Goal: Task Accomplishment & Management: Manage account settings

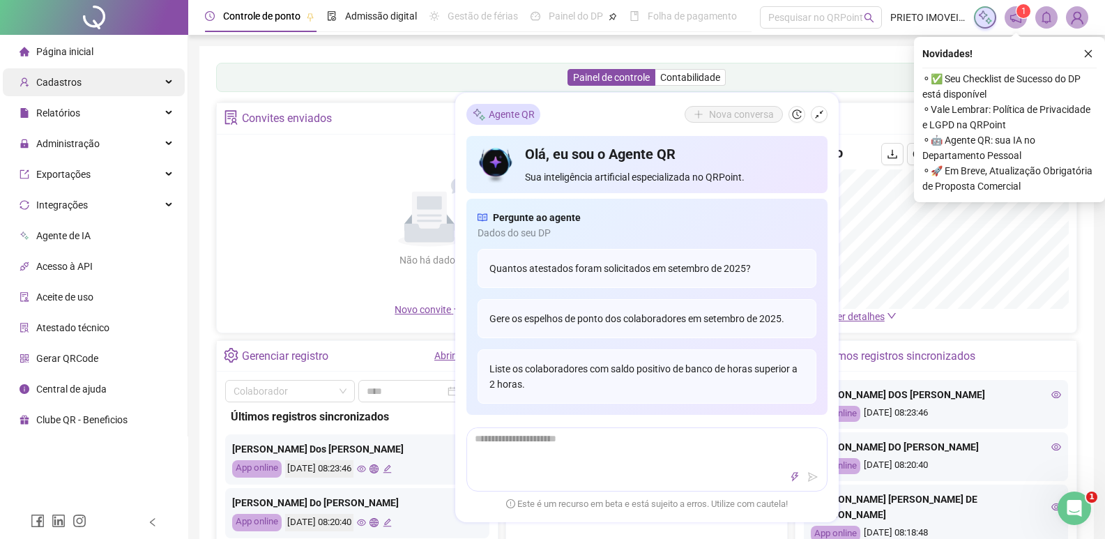
click at [75, 80] on span "Cadastros" at bounding box center [58, 82] width 45 height 11
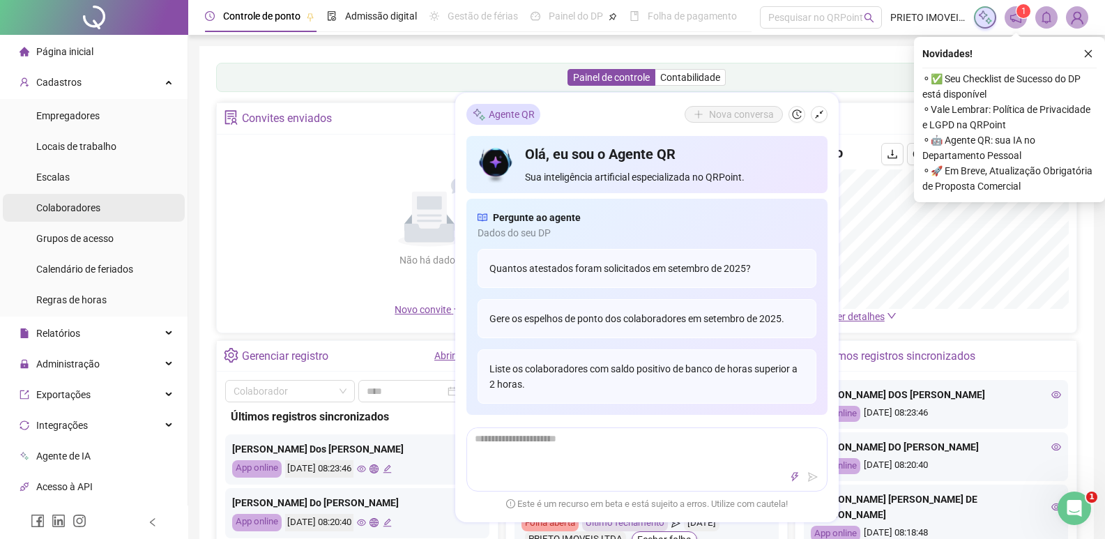
click at [96, 208] on span "Colaboradores" at bounding box center [68, 207] width 64 height 11
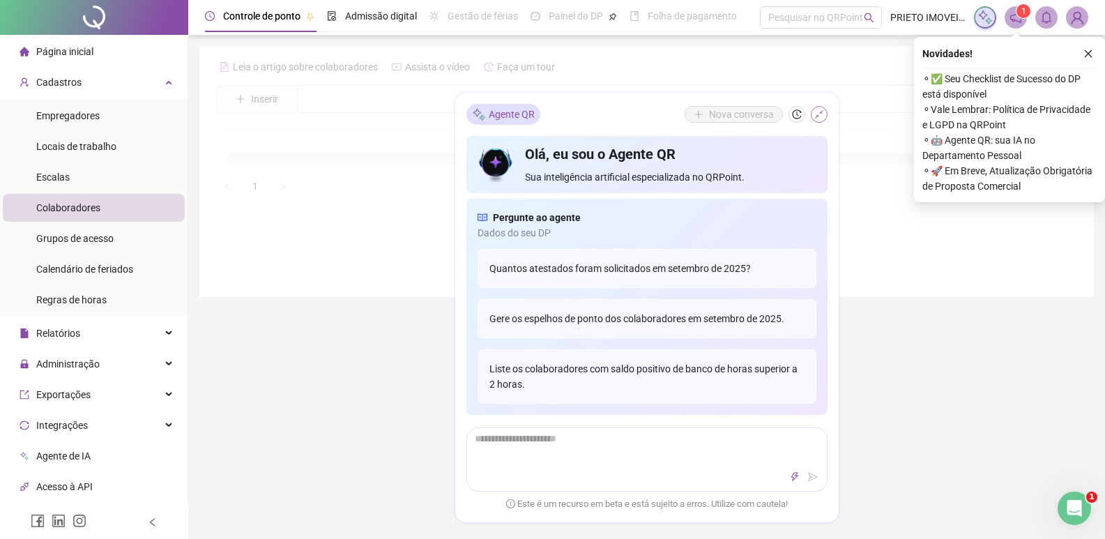
drag, startPoint x: 816, startPoint y: 114, endPoint x: 1017, endPoint y: 80, distance: 203.5
click at [820, 114] on icon "shrink" at bounding box center [819, 114] width 10 height 10
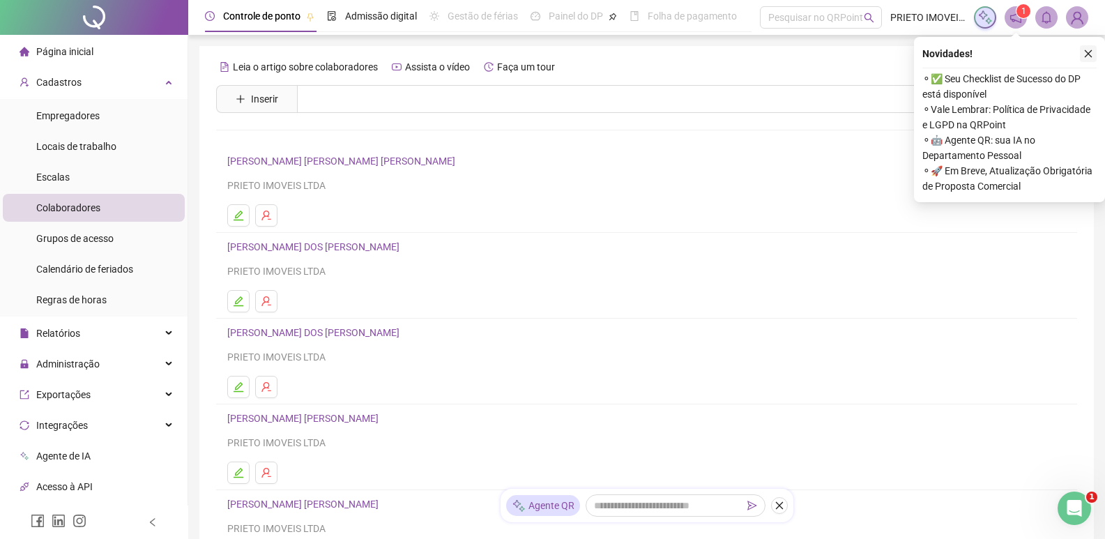
click at [1088, 50] on icon "close" at bounding box center [1088, 54] width 10 height 10
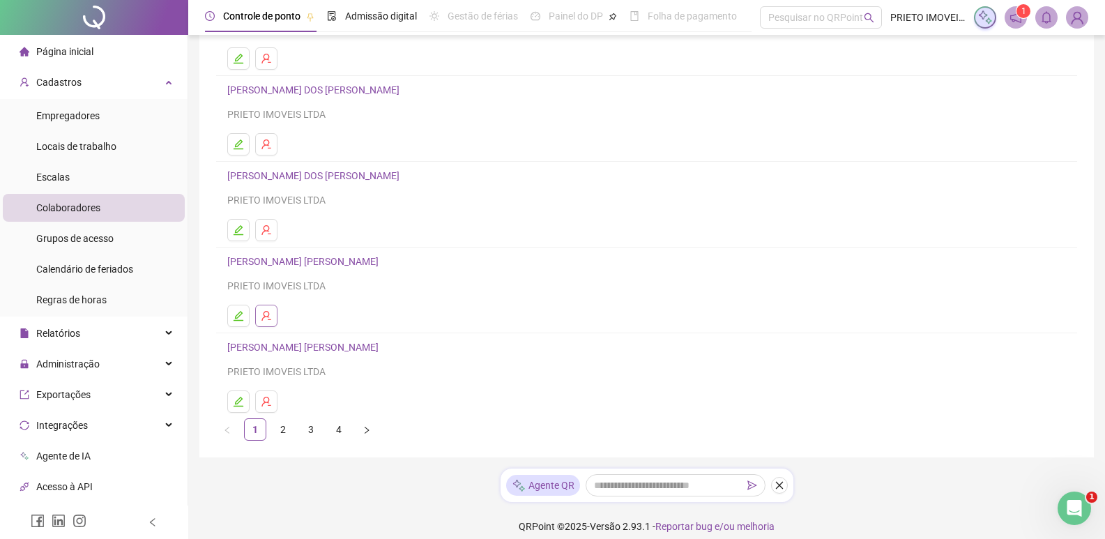
scroll to position [169, 0]
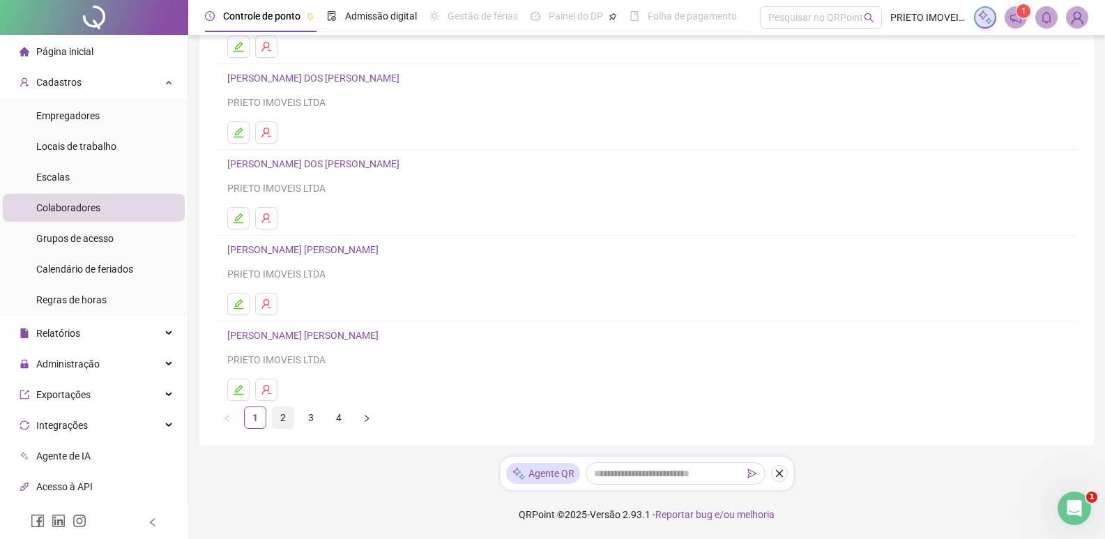
click at [282, 421] on link "2" at bounding box center [283, 417] width 21 height 21
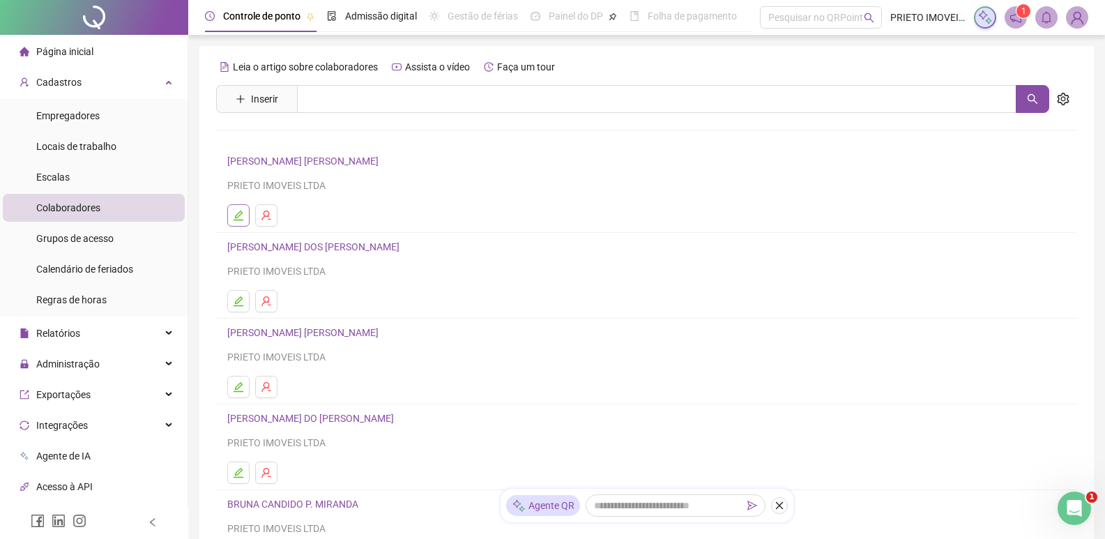
click at [234, 213] on icon "edit" at bounding box center [238, 215] width 11 height 11
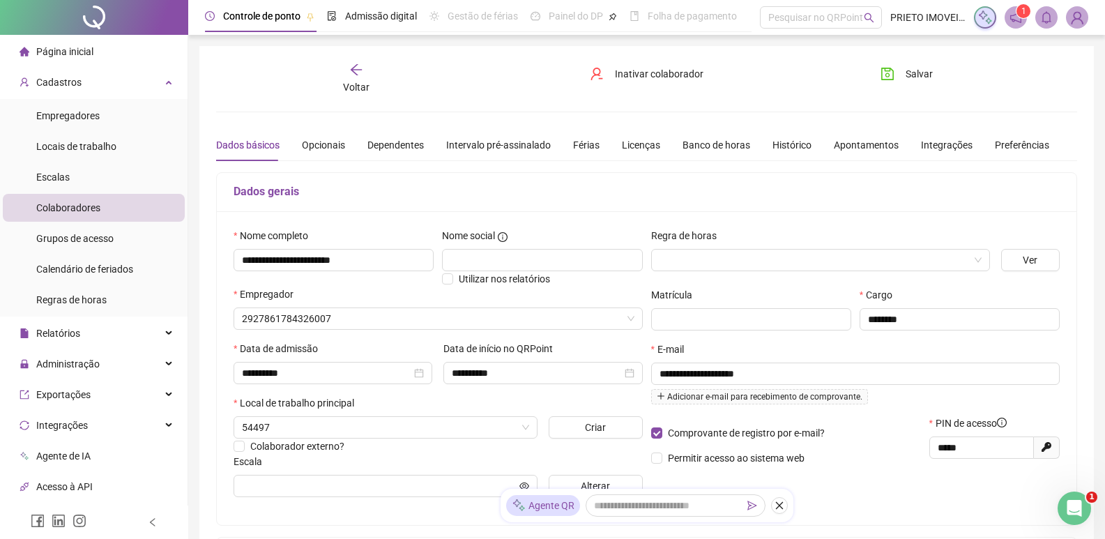
type input "**********"
click at [314, 148] on div "Opcionais" at bounding box center [323, 144] width 43 height 15
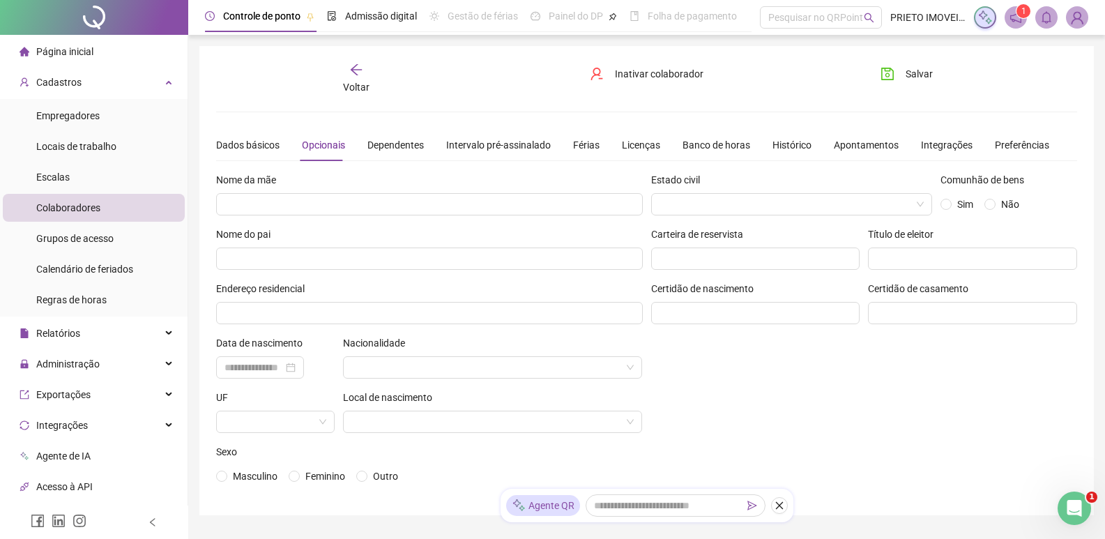
click at [429, 148] on div "Dados básicos Opcionais Dependentes Intervalo pré-assinalado Férias Licenças Ba…" at bounding box center [632, 145] width 833 height 32
click at [410, 145] on div "Dependentes" at bounding box center [395, 144] width 56 height 15
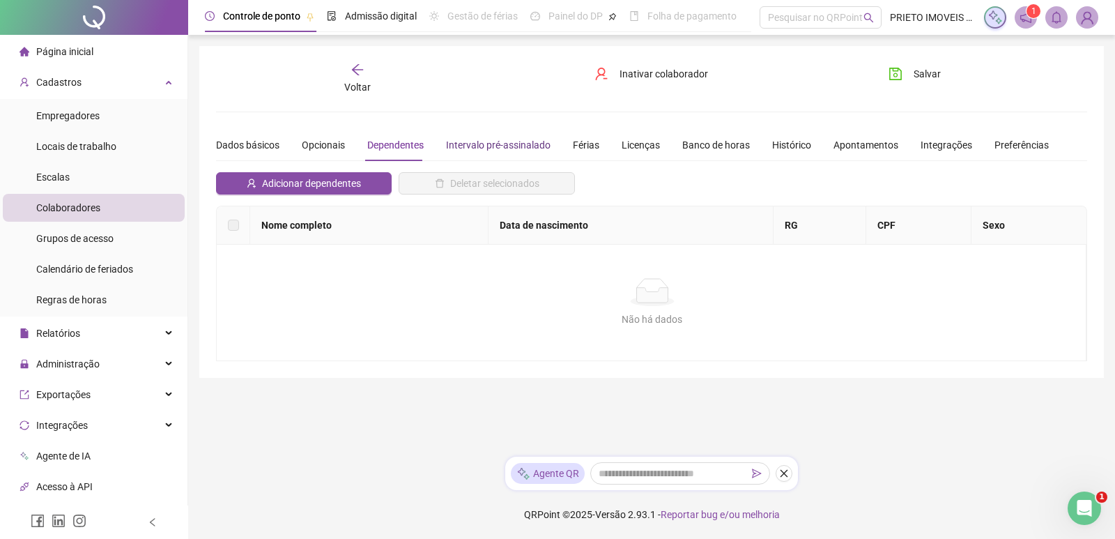
click at [494, 142] on div "Intervalo pré-assinalado" at bounding box center [498, 144] width 105 height 15
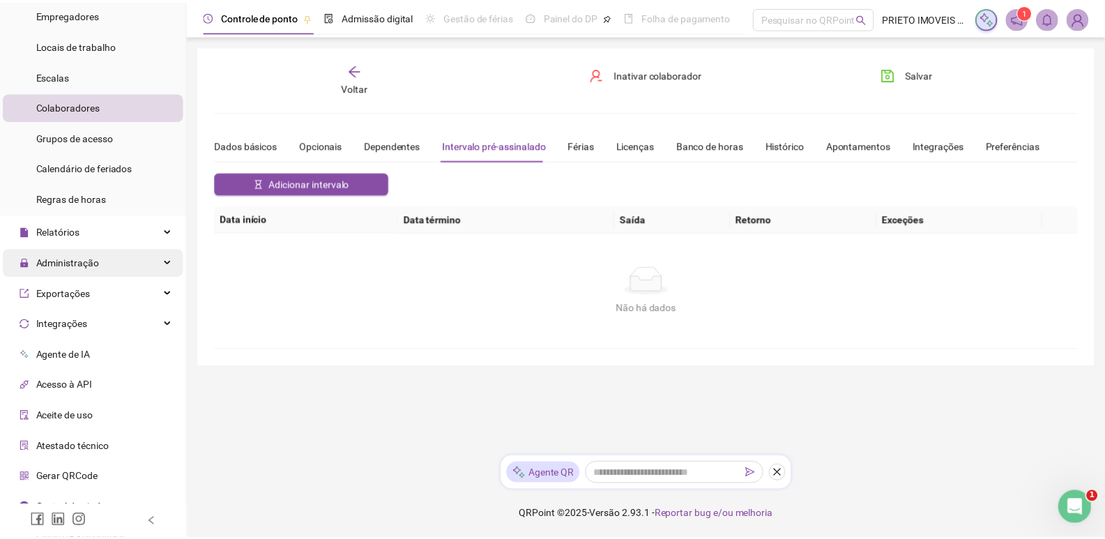
scroll to position [118, 0]
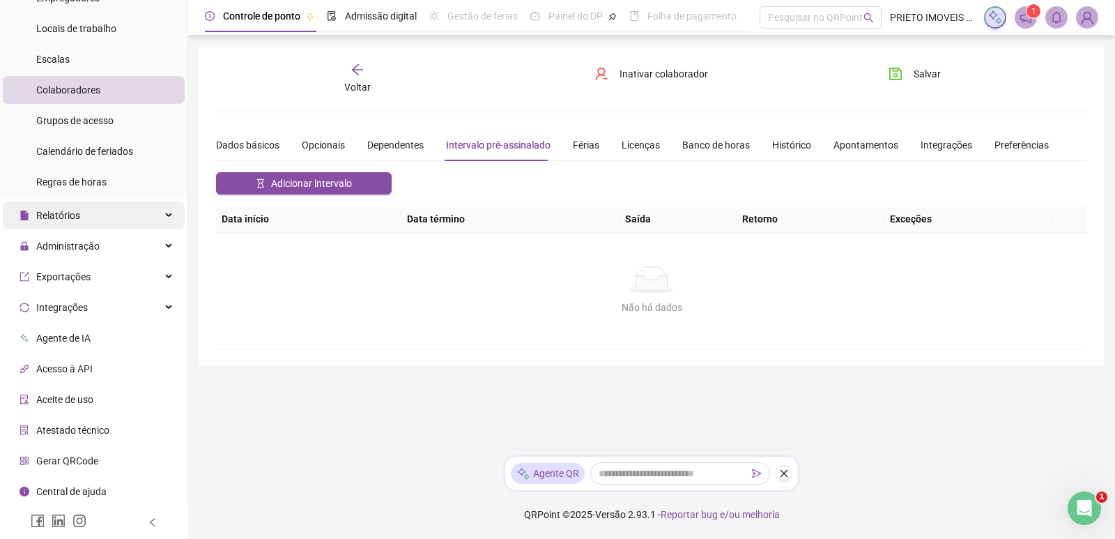
click at [69, 222] on span "Relatórios" at bounding box center [50, 215] width 61 height 28
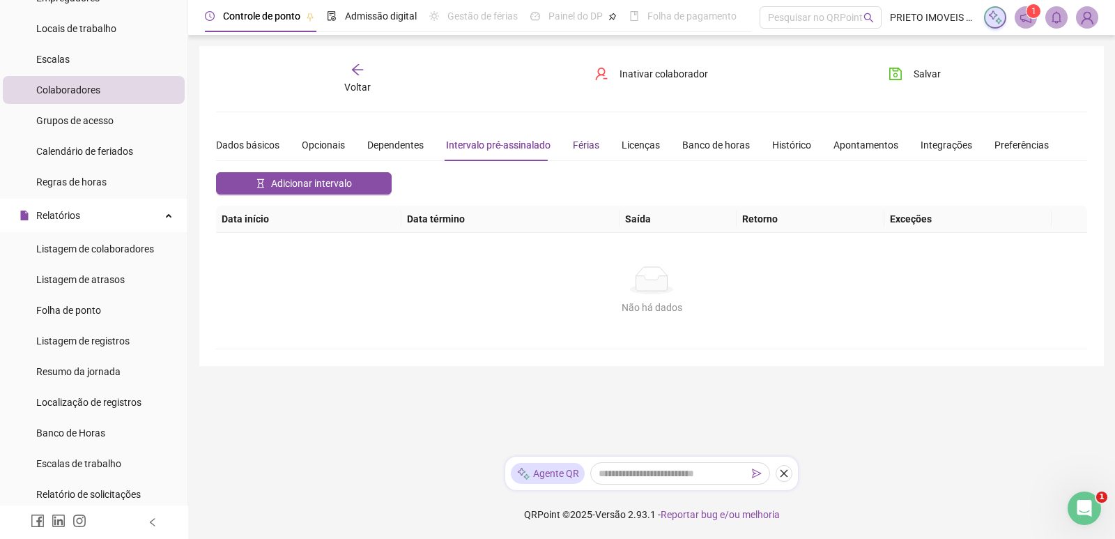
click at [588, 144] on div "Férias" at bounding box center [586, 144] width 26 height 15
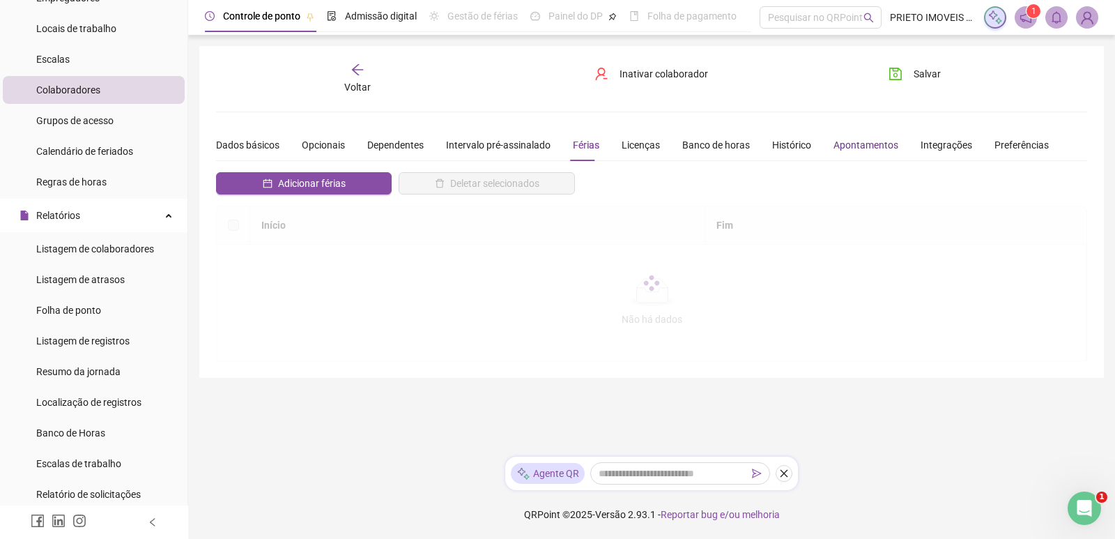
click at [866, 146] on div "Apontamentos" at bounding box center [866, 144] width 65 height 15
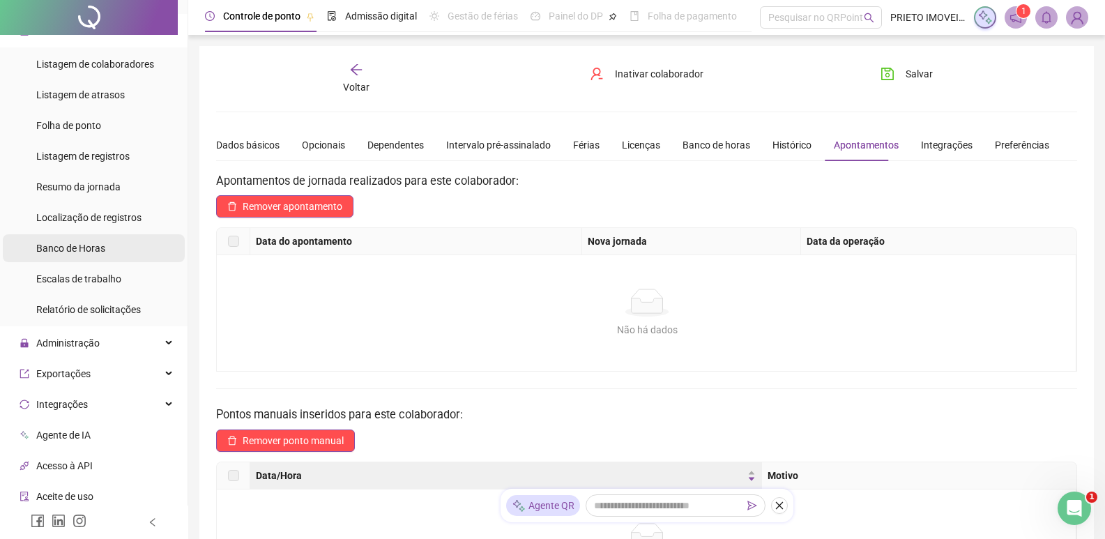
scroll to position [327, 0]
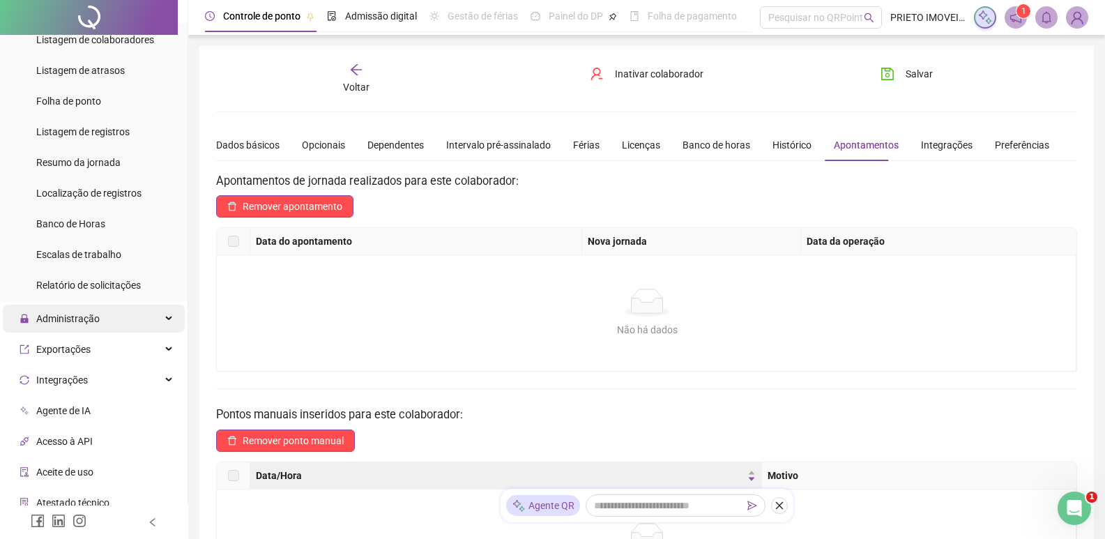
click at [125, 312] on div "Administração" at bounding box center [94, 319] width 182 height 28
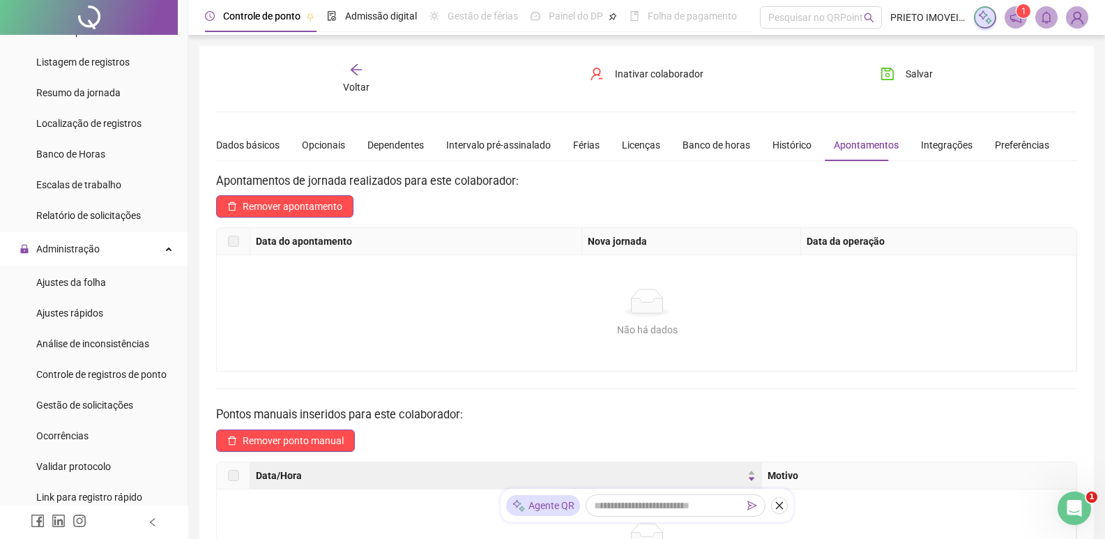
scroll to position [466, 0]
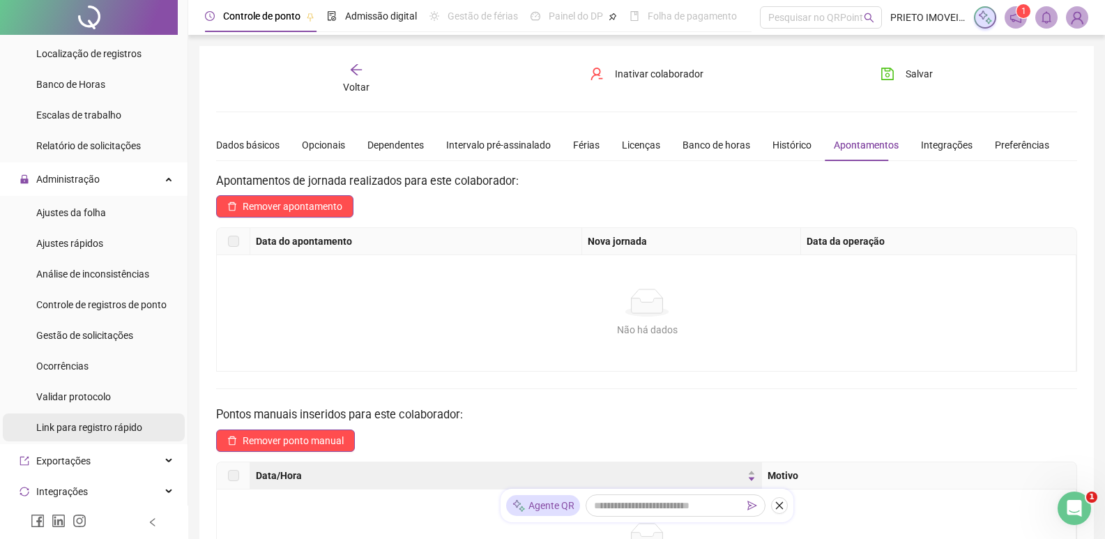
click at [86, 422] on span "Link para registro rápido" at bounding box center [89, 427] width 106 height 11
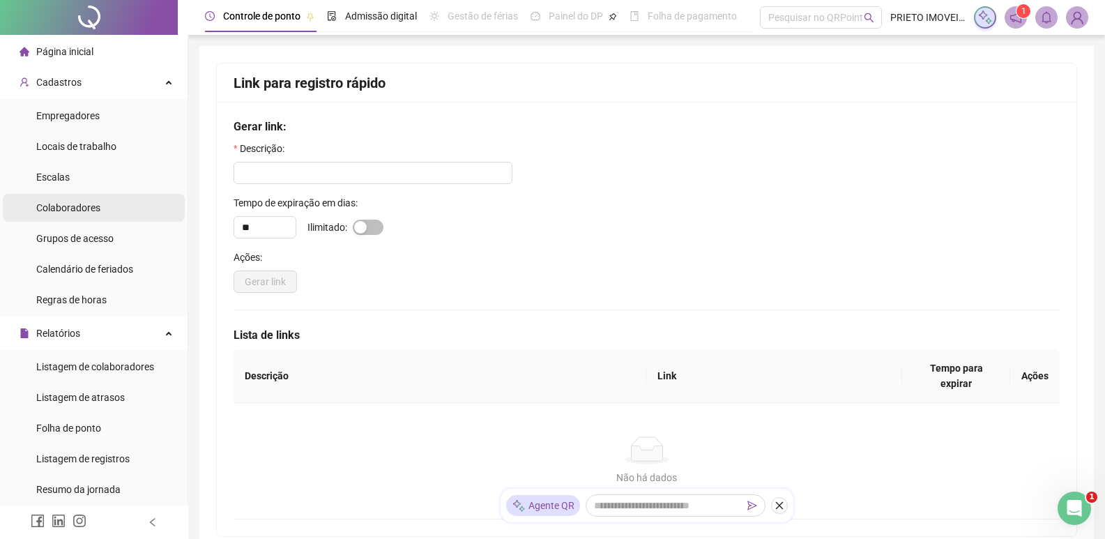
click at [68, 204] on span "Colaboradores" at bounding box center [68, 207] width 64 height 11
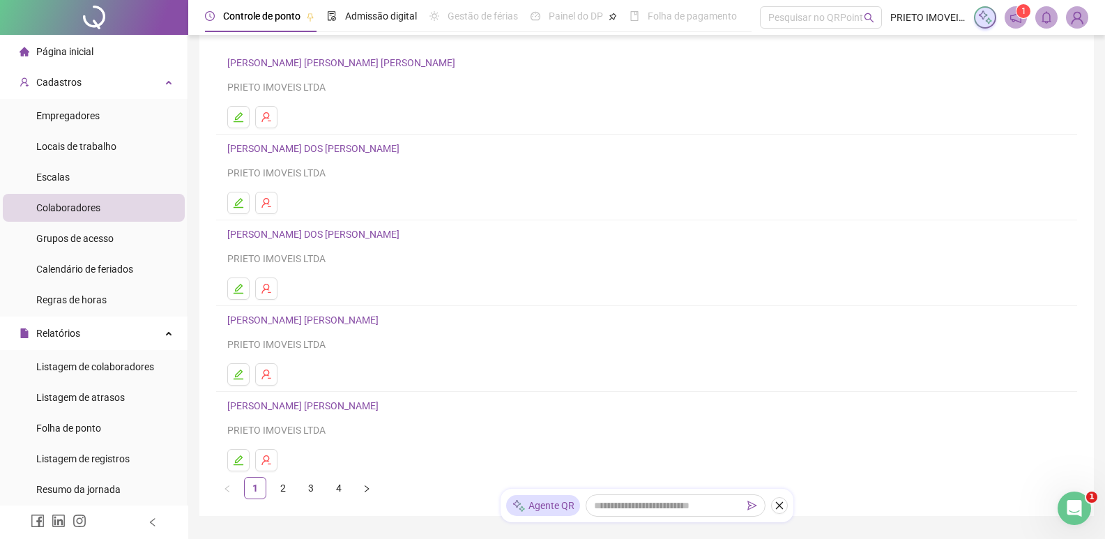
scroll to position [169, 0]
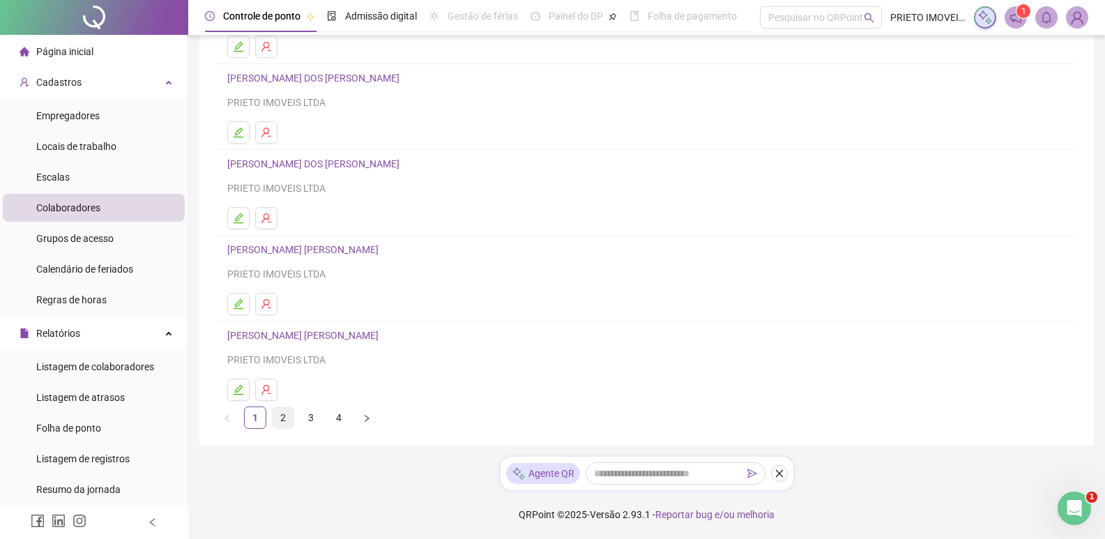
click at [286, 419] on link "2" at bounding box center [283, 417] width 21 height 21
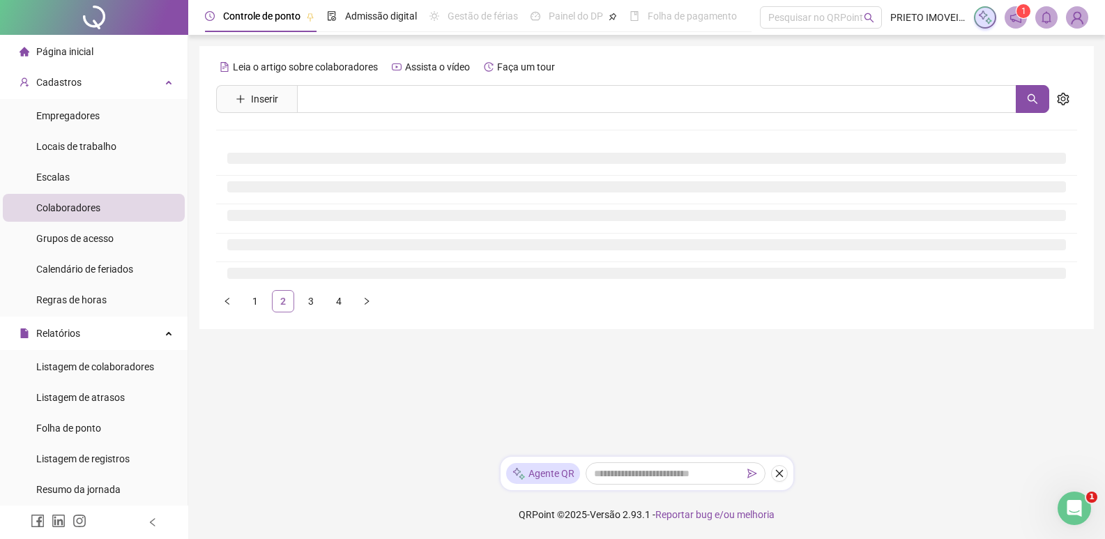
scroll to position [0, 0]
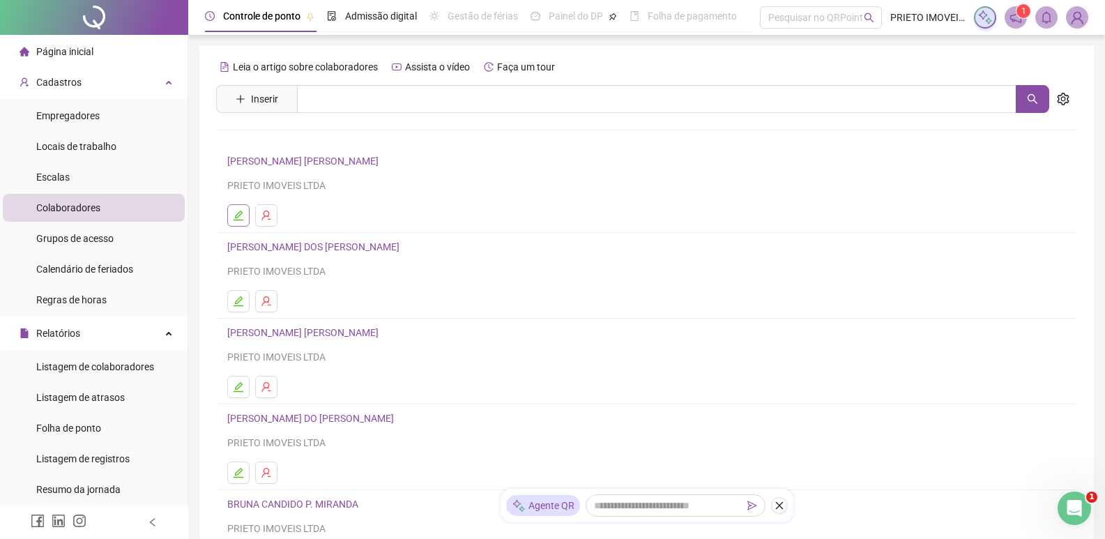
click at [238, 217] on icon "edit" at bounding box center [238, 215] width 10 height 10
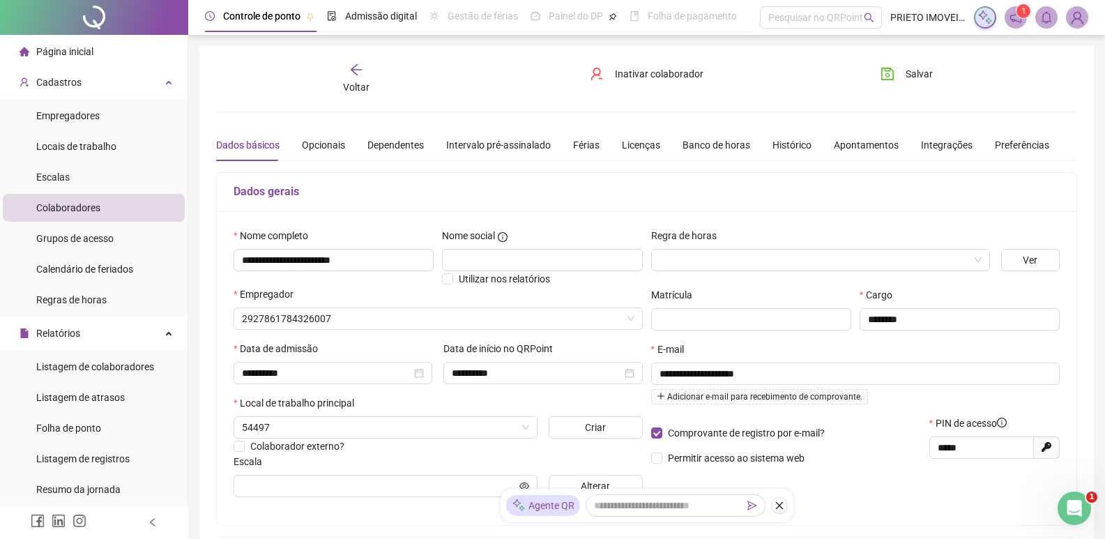
type input "**********"
click at [332, 145] on div "Opcionais" at bounding box center [323, 144] width 43 height 15
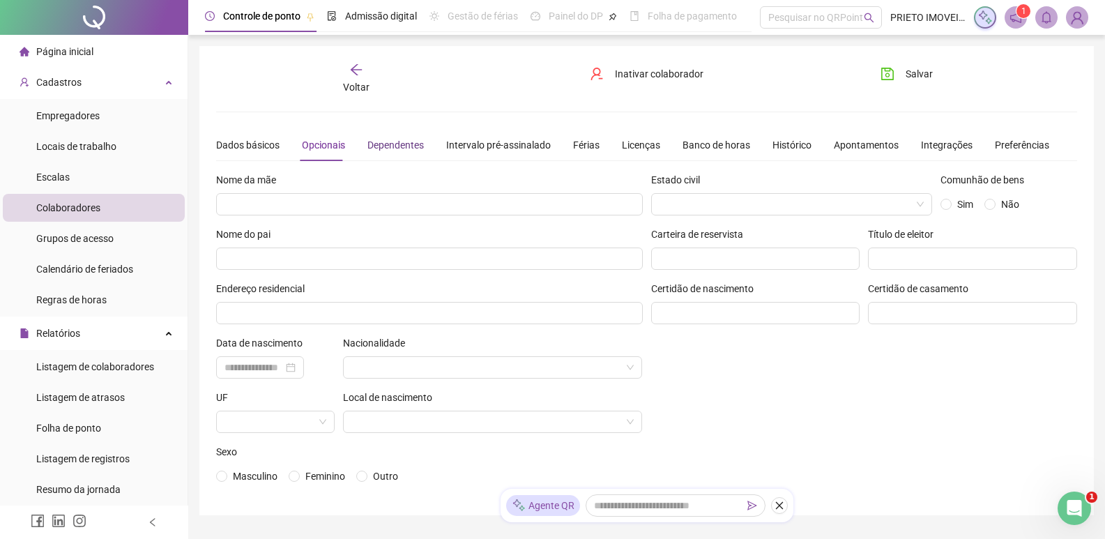
click at [397, 147] on div "Dependentes" at bounding box center [395, 144] width 56 height 15
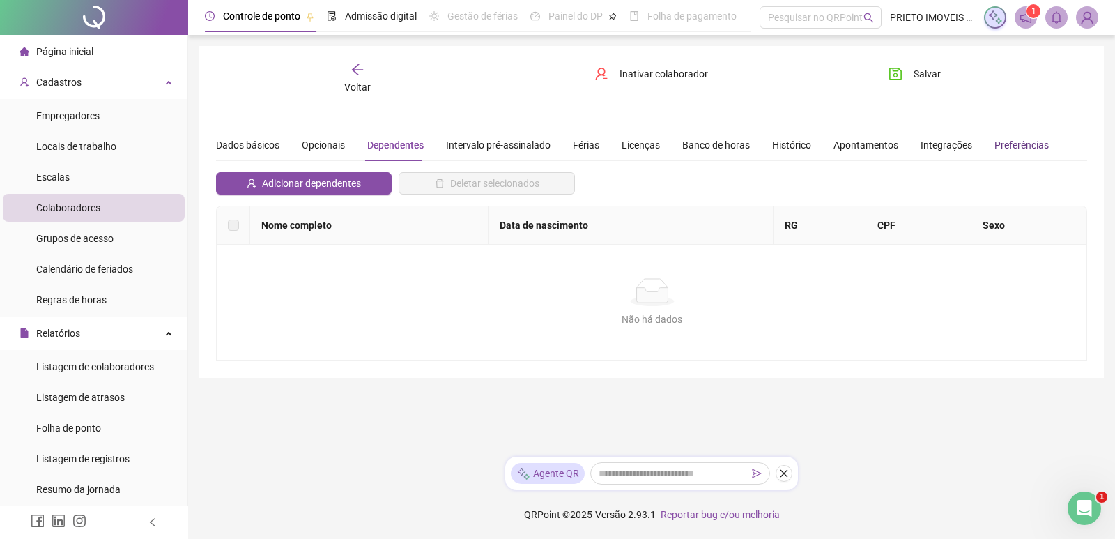
click at [997, 141] on div "Preferências" at bounding box center [1022, 144] width 54 height 15
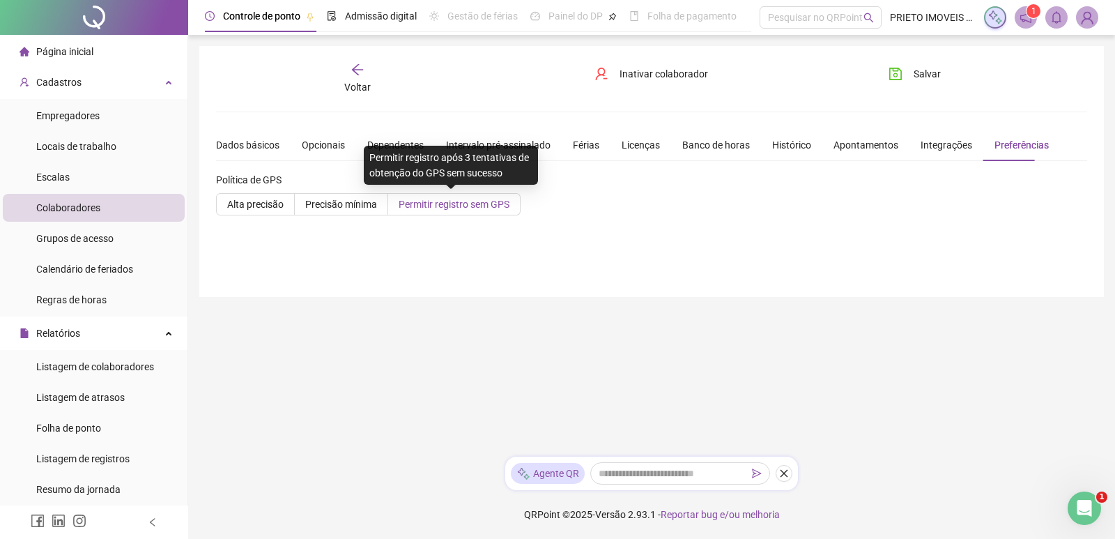
click at [455, 205] on span "Permitir registro sem GPS" at bounding box center [454, 204] width 111 height 11
click at [454, 201] on span "Permitir registro sem GPS" at bounding box center [454, 204] width 111 height 11
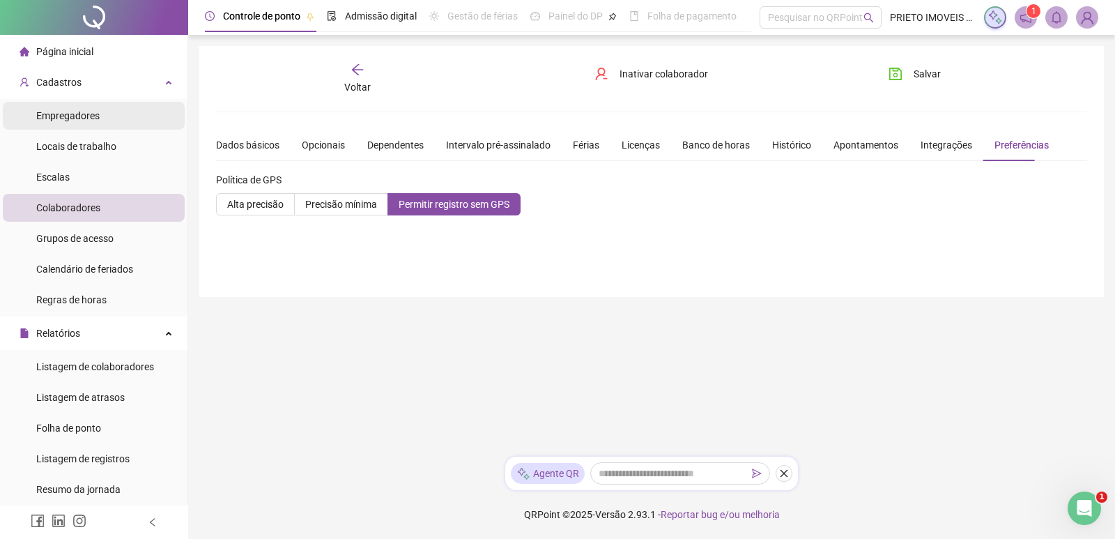
click at [98, 118] on span "Empregadores" at bounding box center [67, 115] width 63 height 11
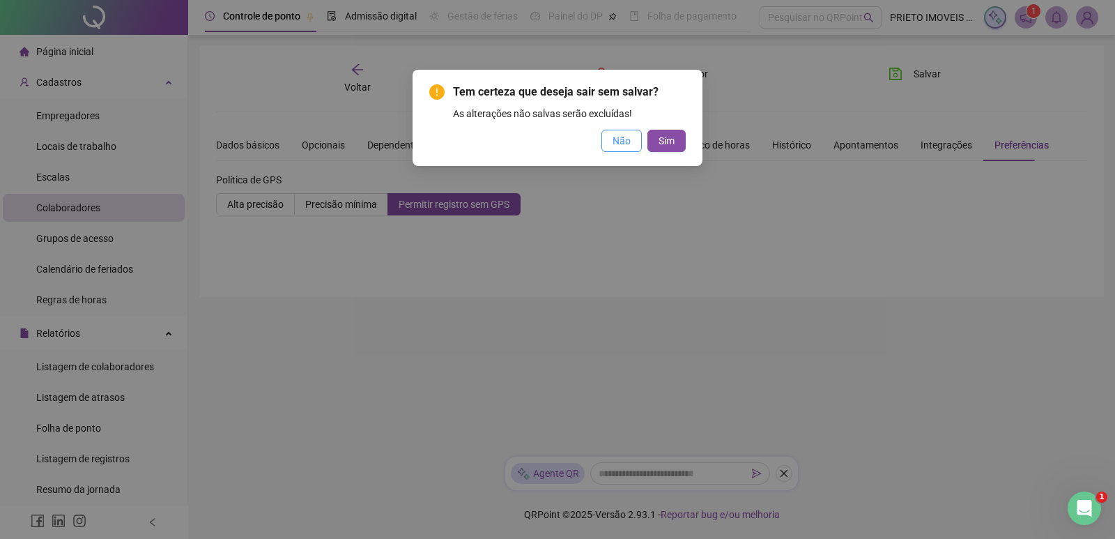
click at [617, 145] on span "Não" at bounding box center [622, 140] width 18 height 15
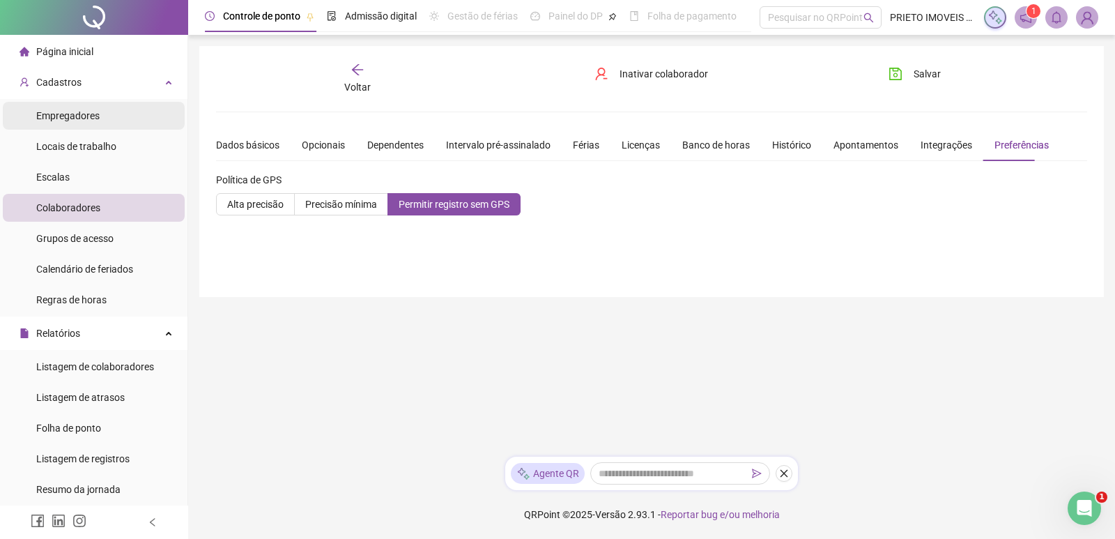
click at [74, 113] on span "Empregadores" at bounding box center [67, 115] width 63 height 11
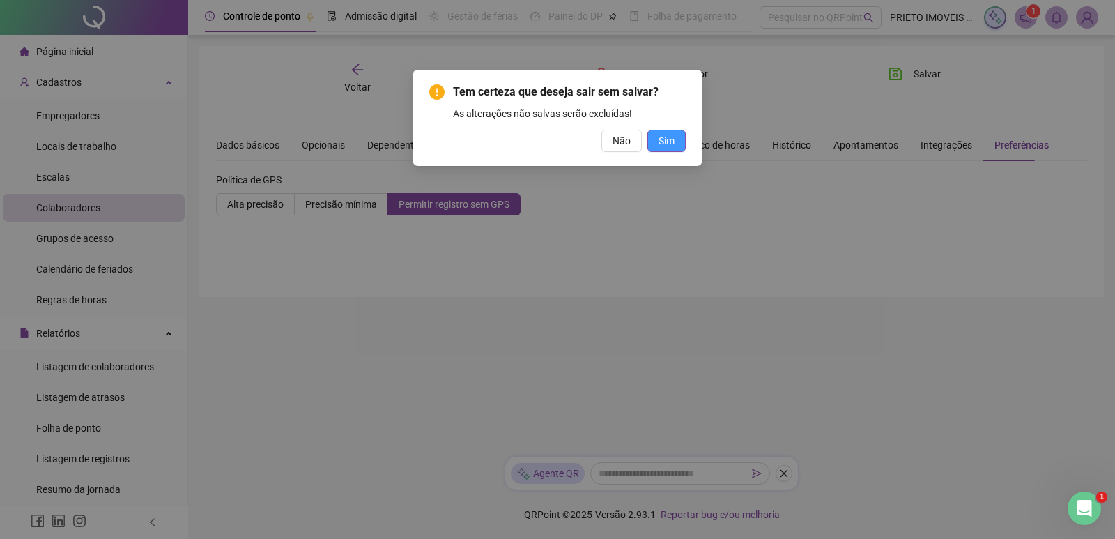
click at [662, 137] on span "Sim" at bounding box center [667, 140] width 16 height 15
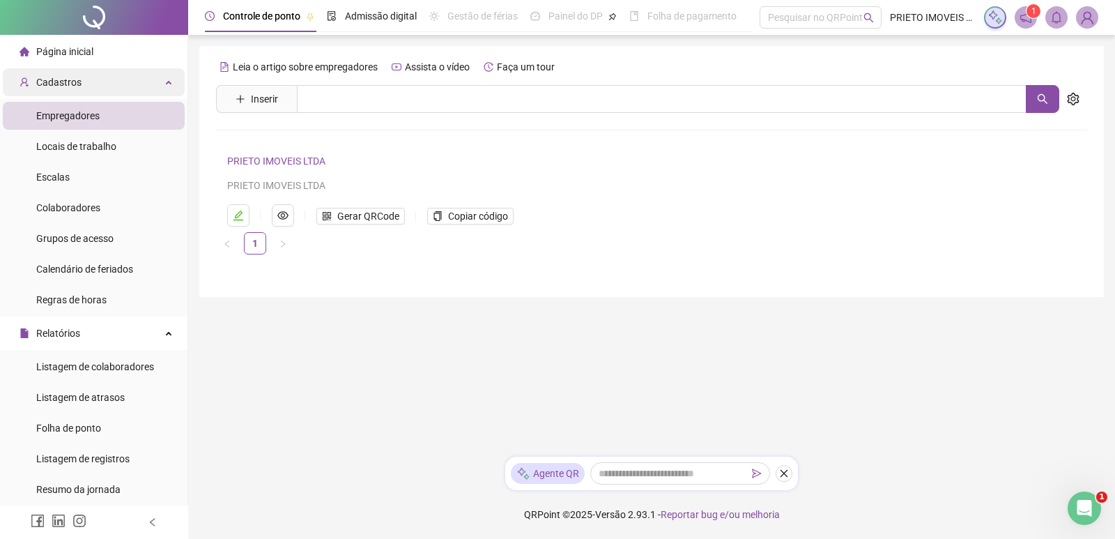
click at [69, 84] on span "Cadastros" at bounding box center [58, 82] width 45 height 11
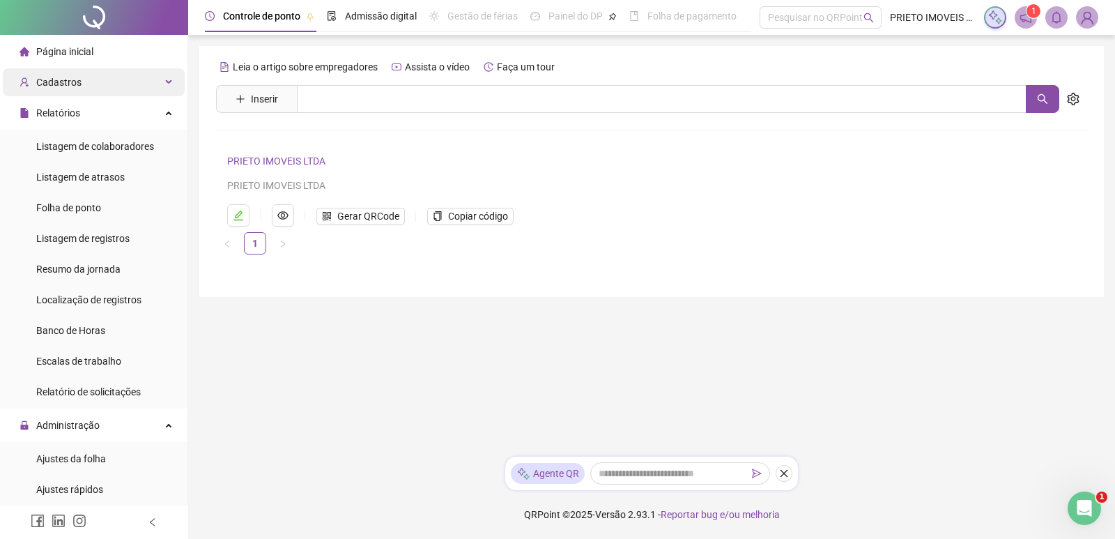
click at [75, 83] on span "Cadastros" at bounding box center [58, 82] width 45 height 11
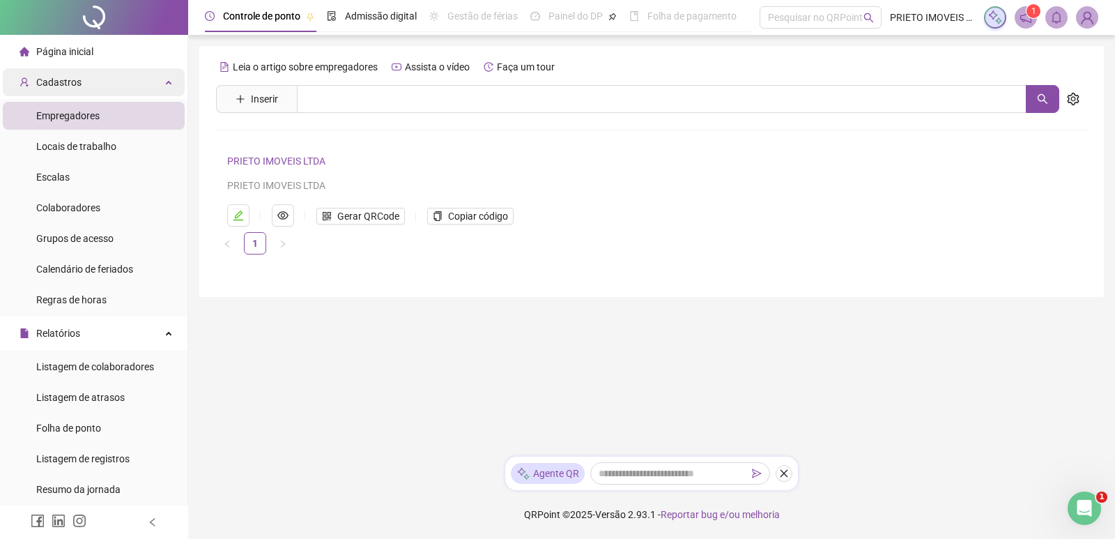
click at [78, 82] on span "Cadastros" at bounding box center [58, 82] width 45 height 11
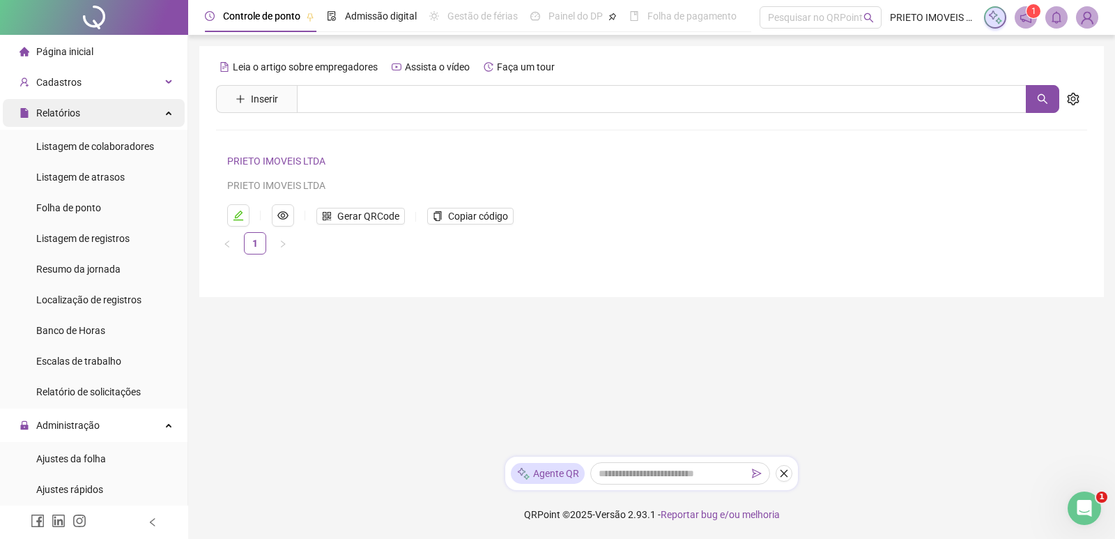
click at [96, 115] on div "Relatórios" at bounding box center [94, 113] width 182 height 28
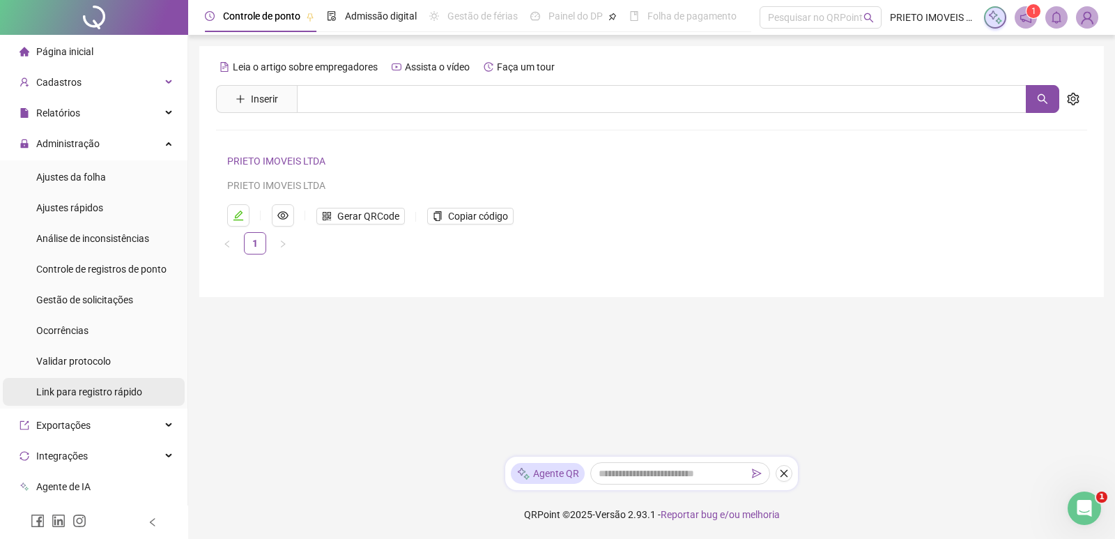
click at [53, 392] on span "Link para registro rápido" at bounding box center [89, 391] width 106 height 11
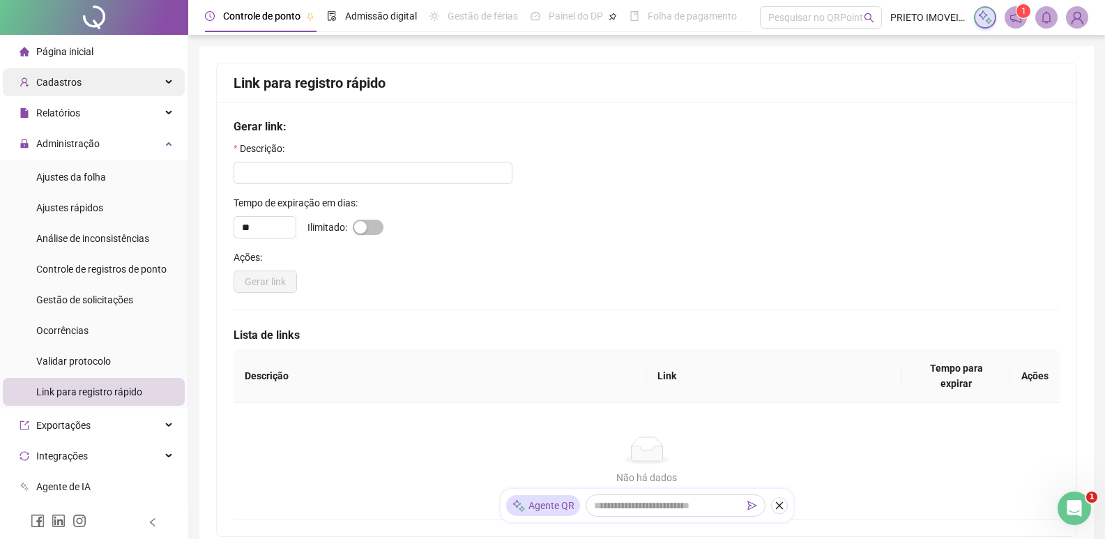
click at [60, 87] on span "Cadastros" at bounding box center [58, 82] width 45 height 11
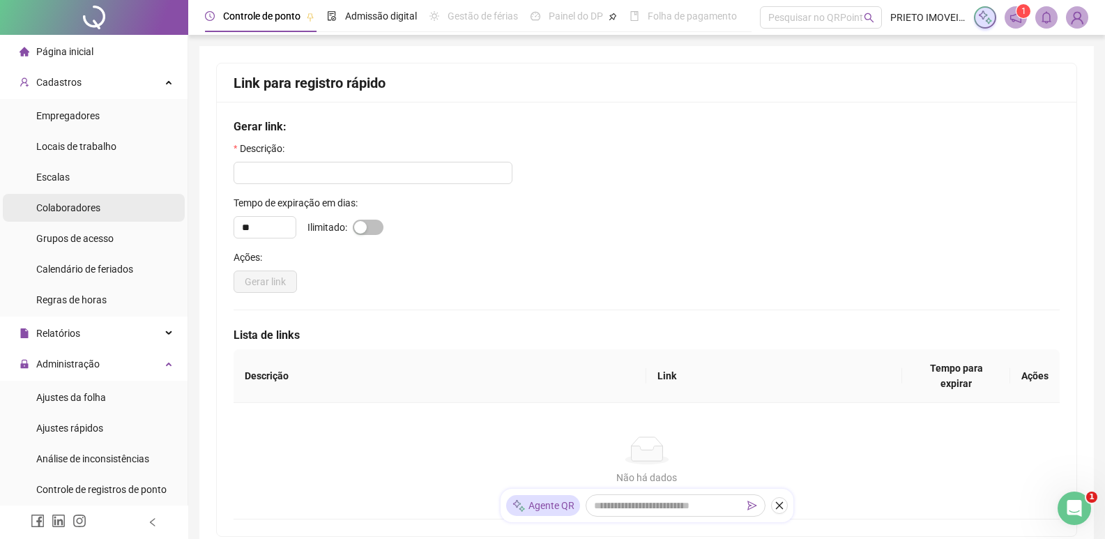
click at [88, 209] on span "Colaboradores" at bounding box center [68, 207] width 64 height 11
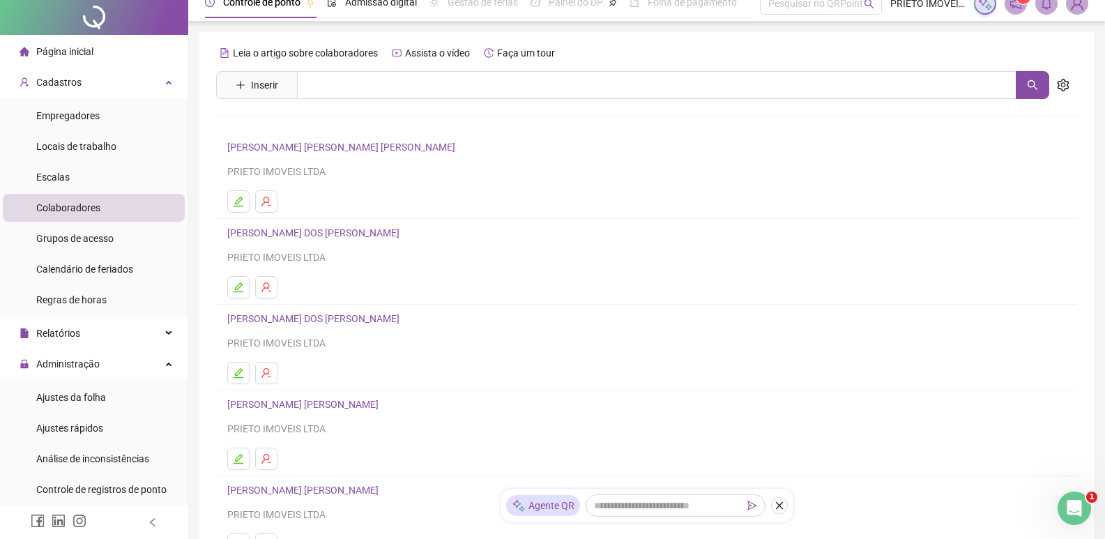
scroll to position [169, 0]
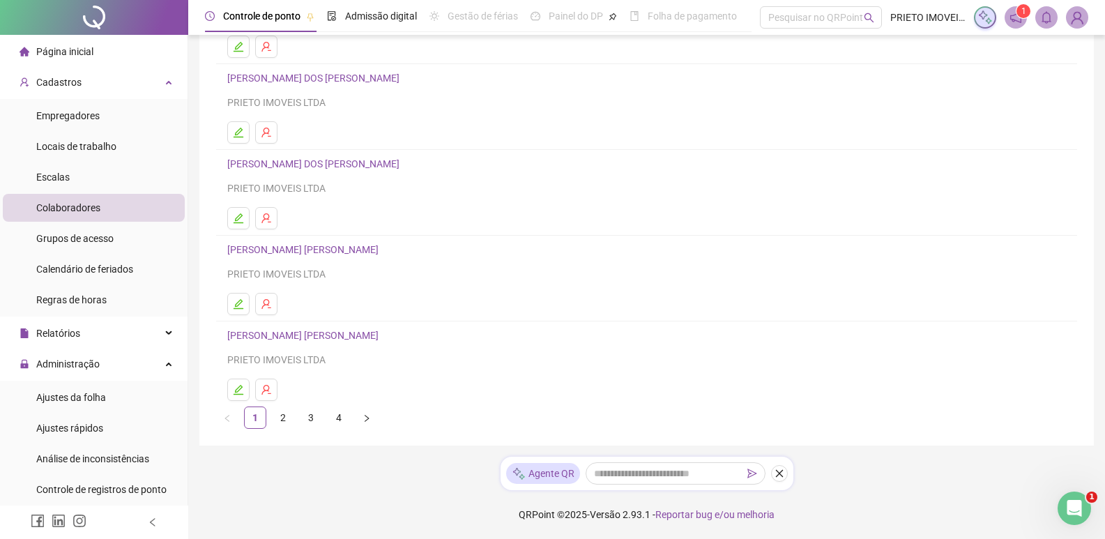
click at [283, 413] on link "2" at bounding box center [283, 417] width 21 height 21
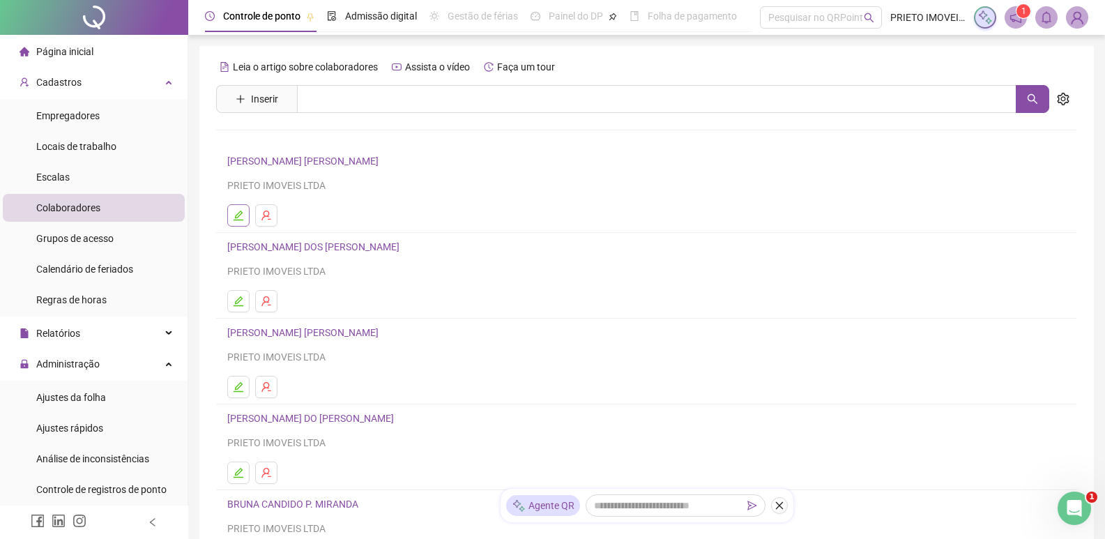
click at [238, 216] on icon "edit" at bounding box center [238, 215] width 11 height 11
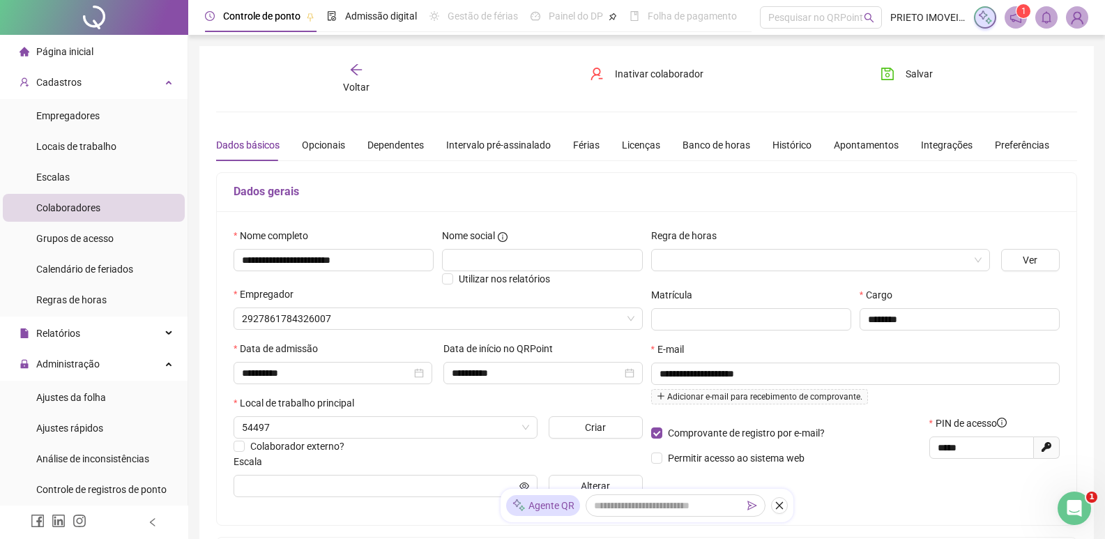
type input "**********"
click at [780, 148] on div "Histórico" at bounding box center [791, 144] width 39 height 15
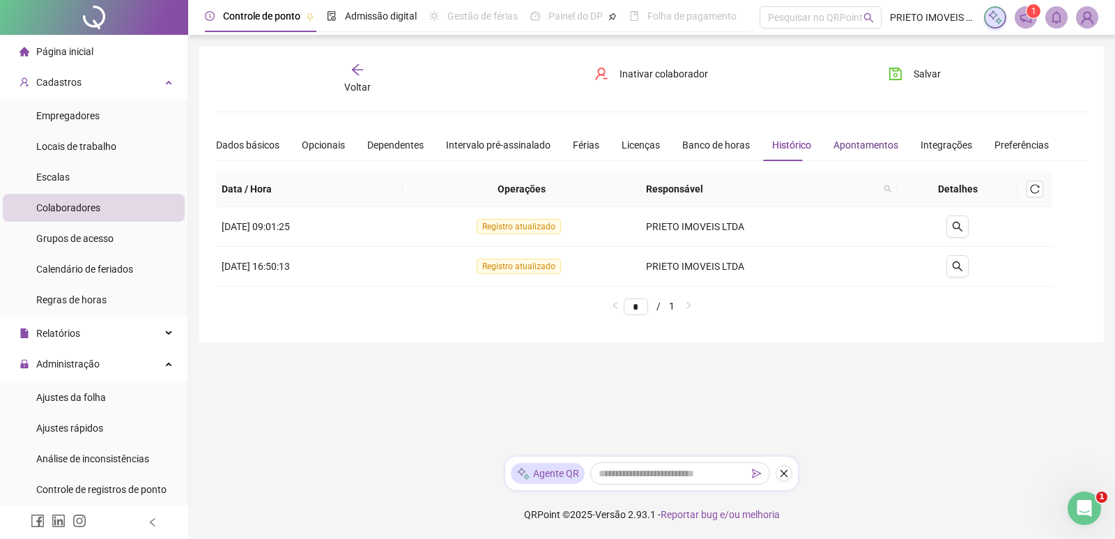
click at [854, 144] on div "Apontamentos" at bounding box center [866, 144] width 65 height 15
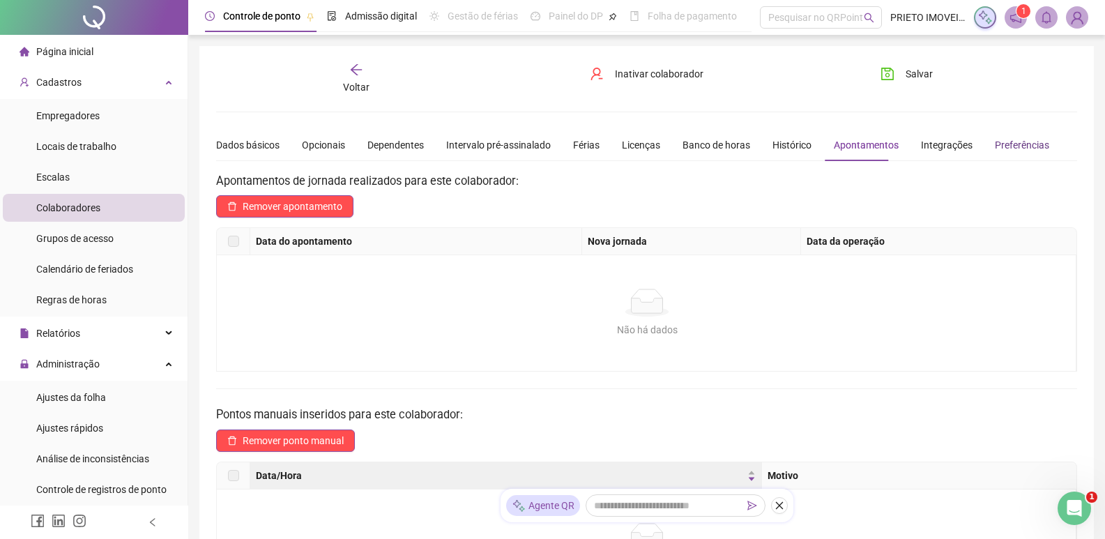
click at [1024, 144] on div "Preferências" at bounding box center [1022, 144] width 54 height 15
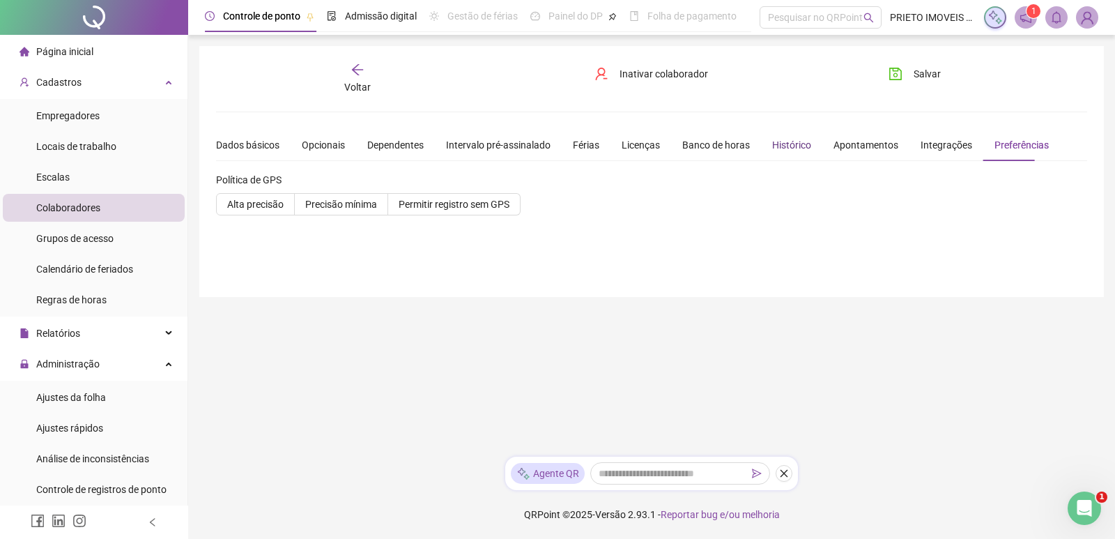
click at [774, 145] on div "Histórico" at bounding box center [791, 144] width 39 height 15
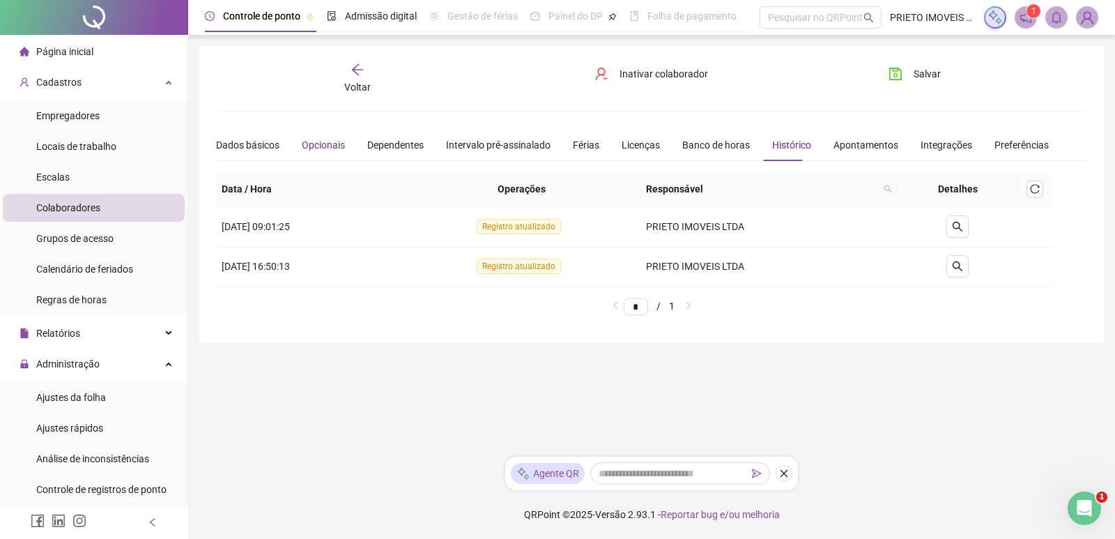
click at [332, 141] on div "Opcionais" at bounding box center [323, 144] width 43 height 15
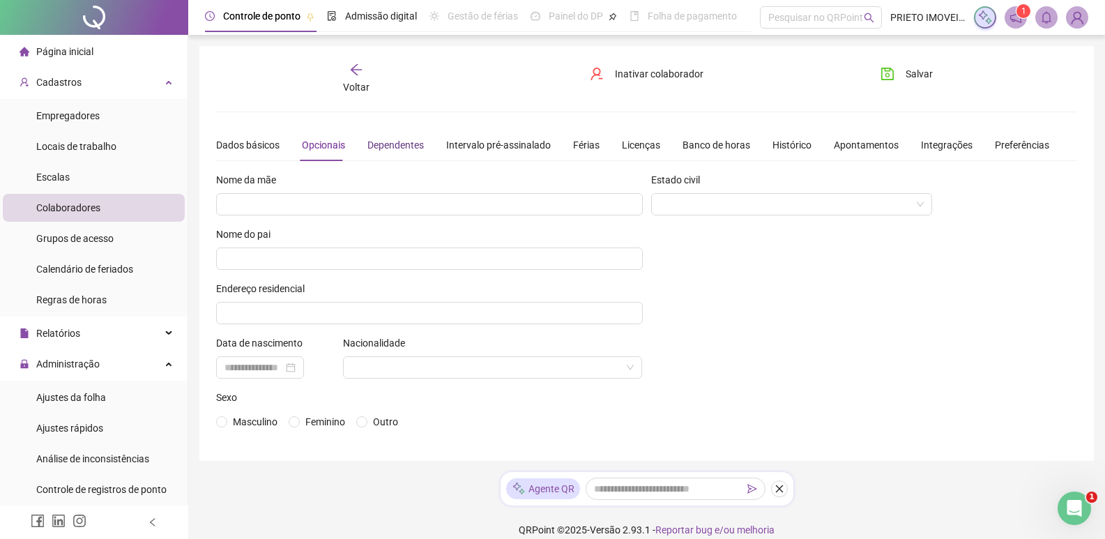
click at [410, 144] on div "Dependentes" at bounding box center [395, 144] width 56 height 15
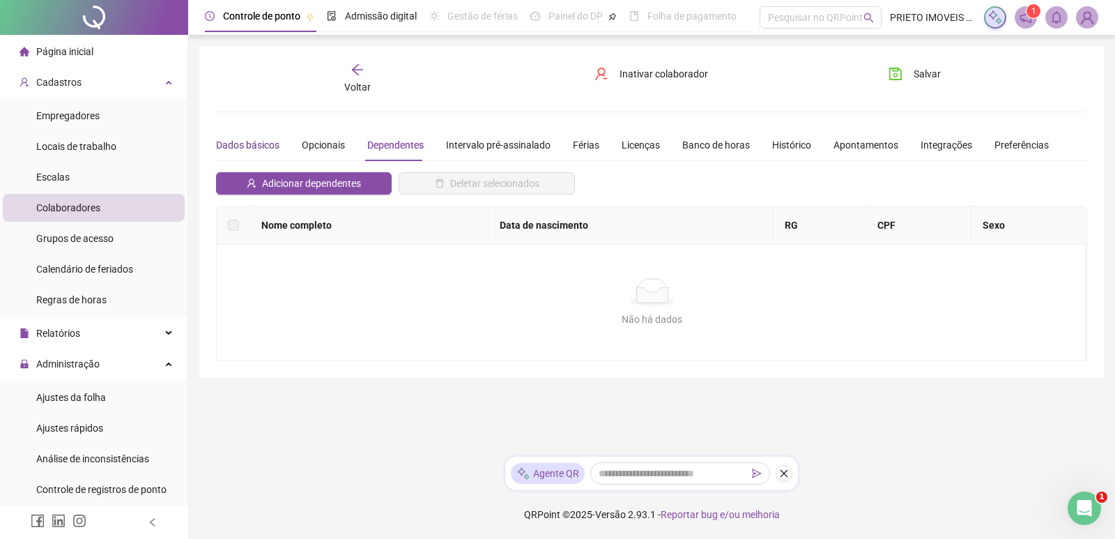
click at [229, 144] on div "Dados básicos" at bounding box center [247, 144] width 63 height 15
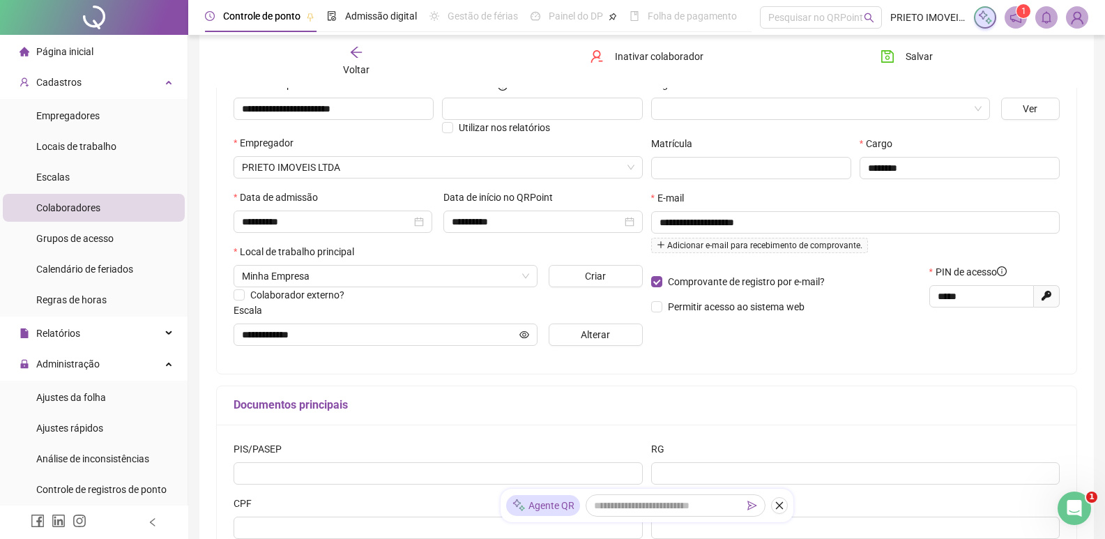
scroll to position [151, 0]
click at [57, 114] on span "Empregadores" at bounding box center [67, 115] width 63 height 11
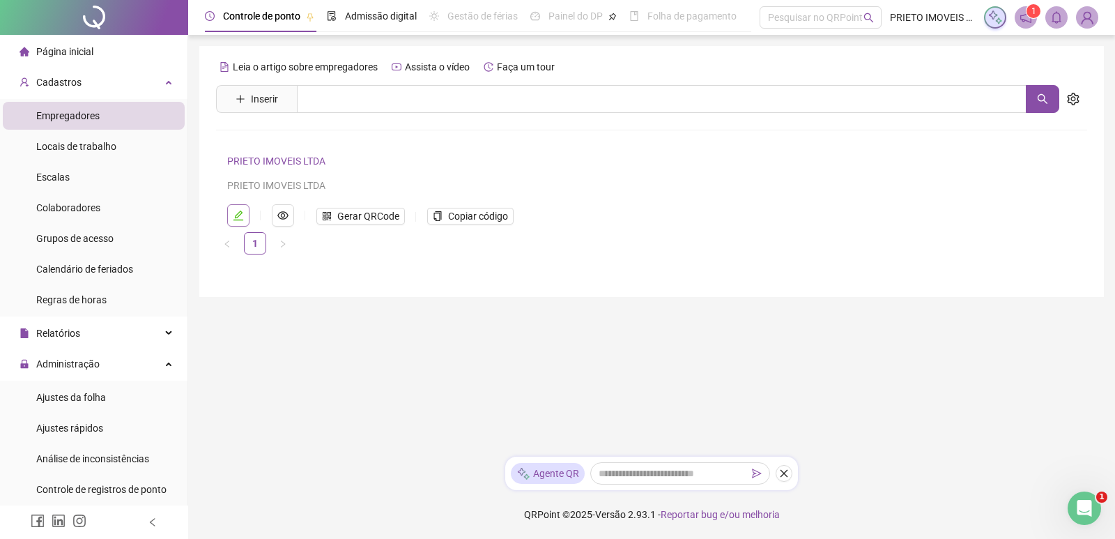
click at [233, 216] on icon "edit" at bounding box center [238, 215] width 11 height 11
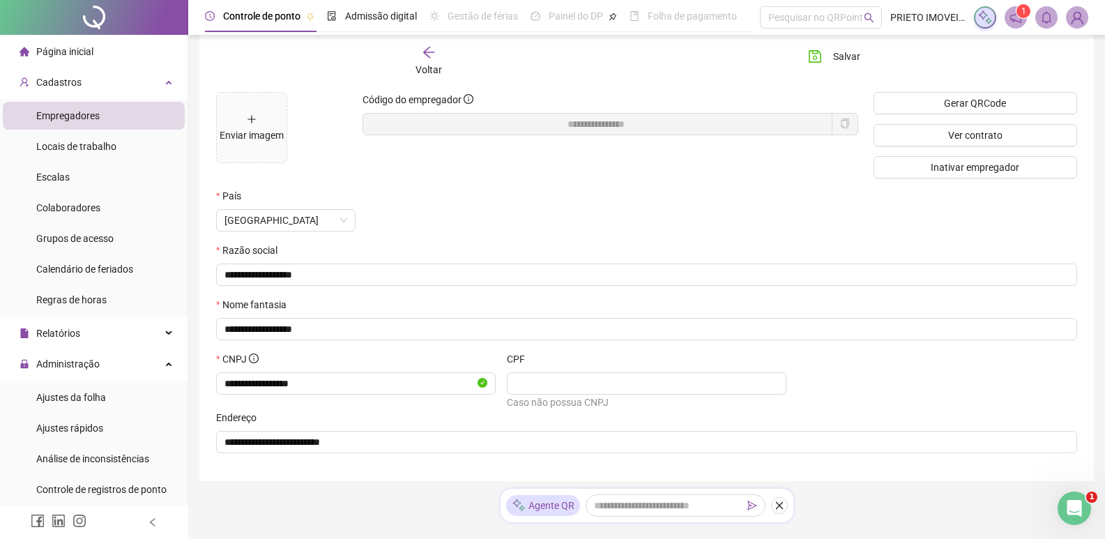
scroll to position [46, 0]
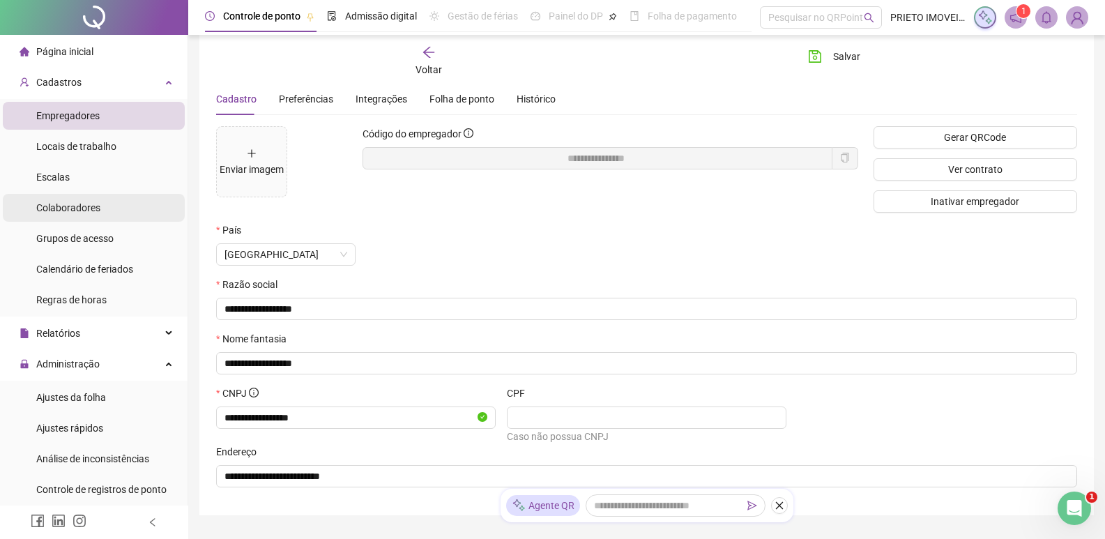
click at [71, 204] on span "Colaboradores" at bounding box center [68, 207] width 64 height 11
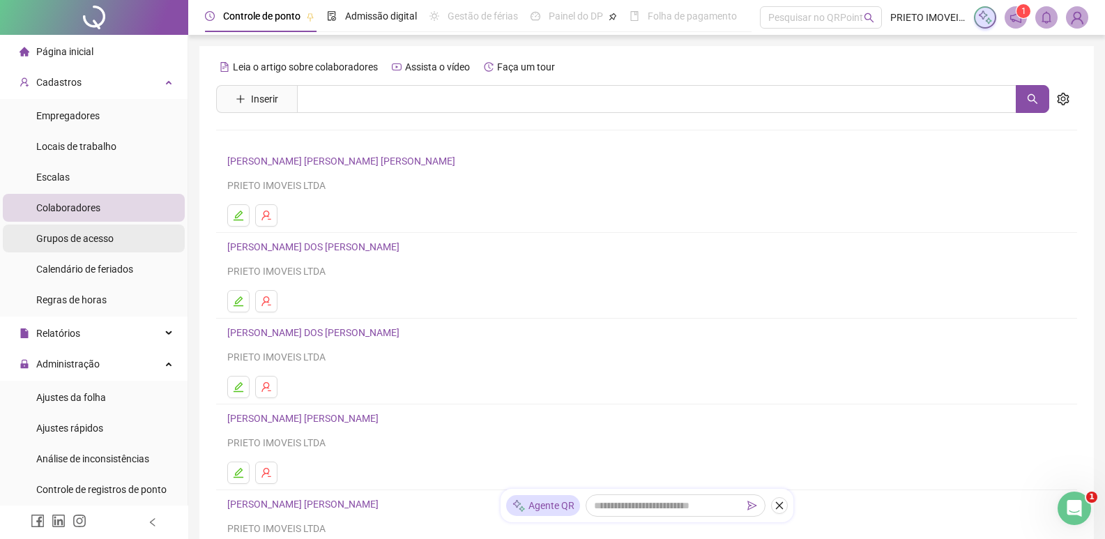
click at [102, 240] on span "Grupos de acesso" at bounding box center [74, 238] width 77 height 11
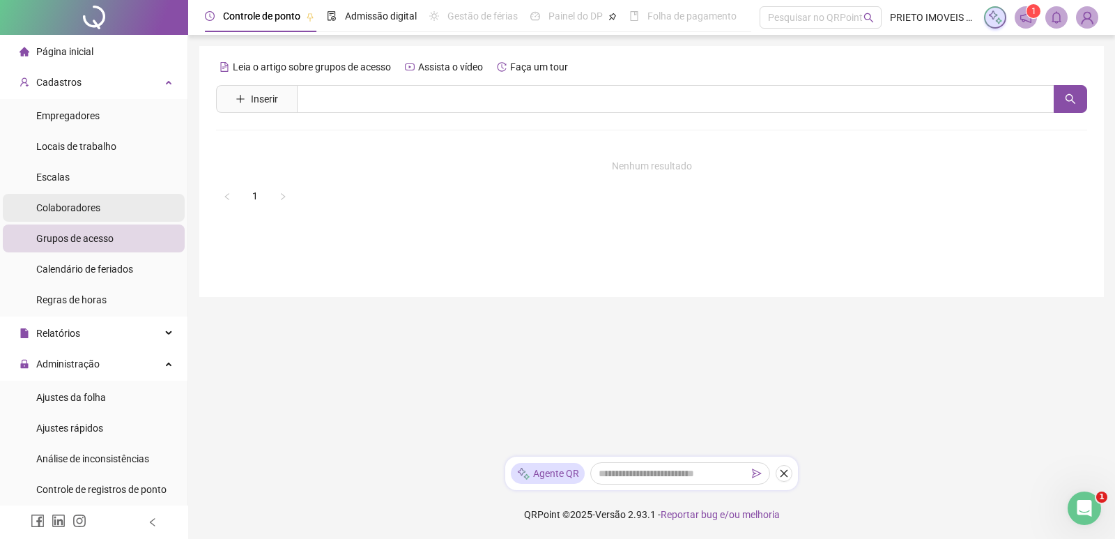
click at [77, 206] on span "Colaboradores" at bounding box center [68, 207] width 64 height 11
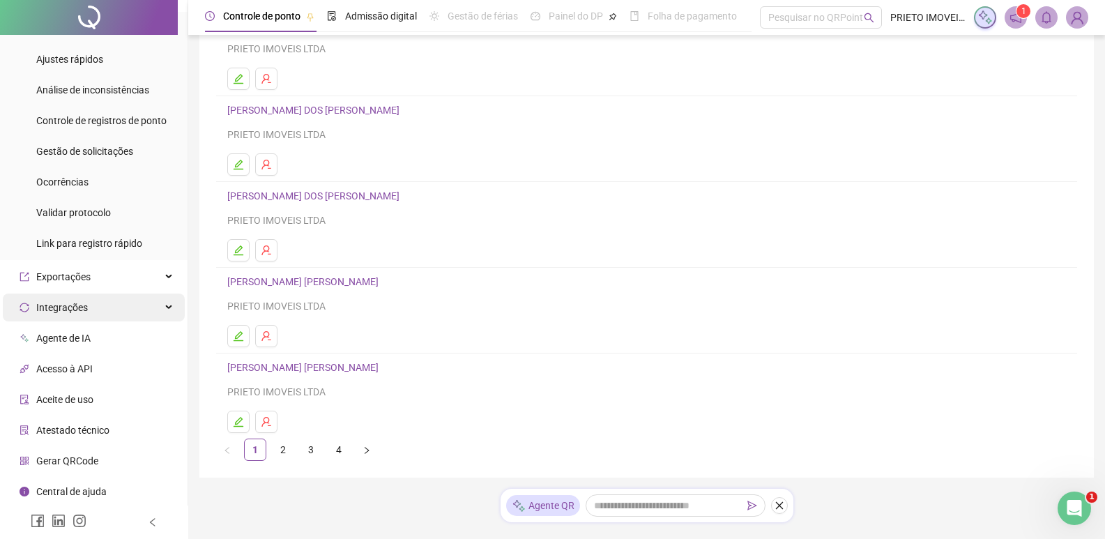
scroll to position [139, 0]
click at [65, 312] on span "Integrações" at bounding box center [62, 307] width 52 height 11
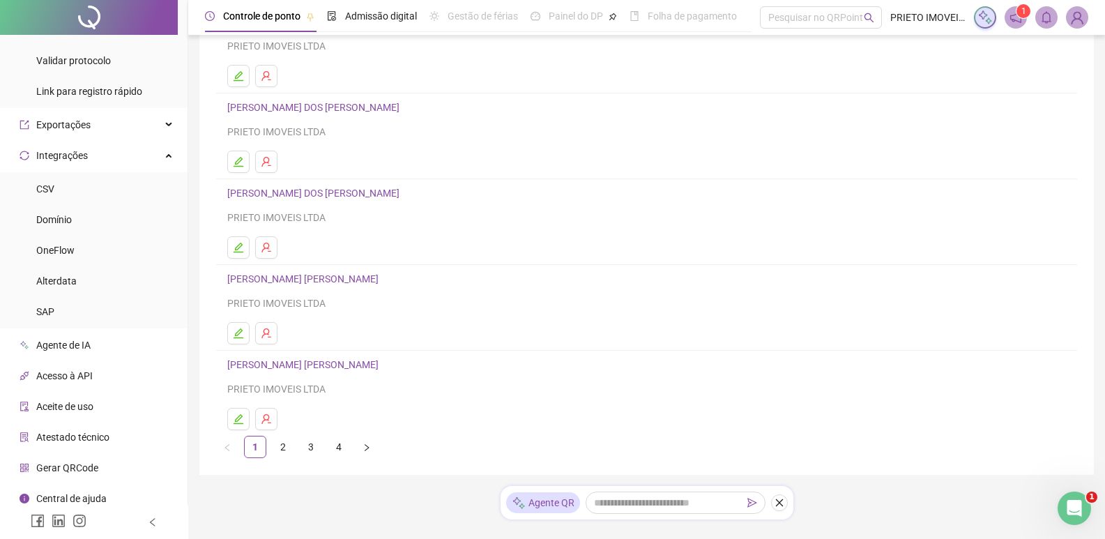
scroll to position [528, 0]
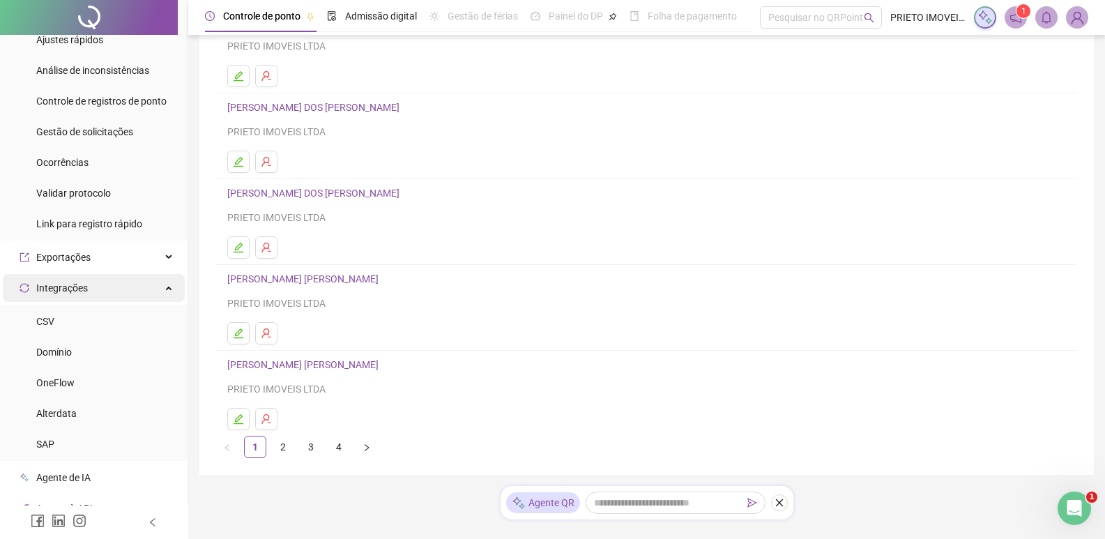
click at [121, 289] on div "Integrações" at bounding box center [94, 288] width 182 height 28
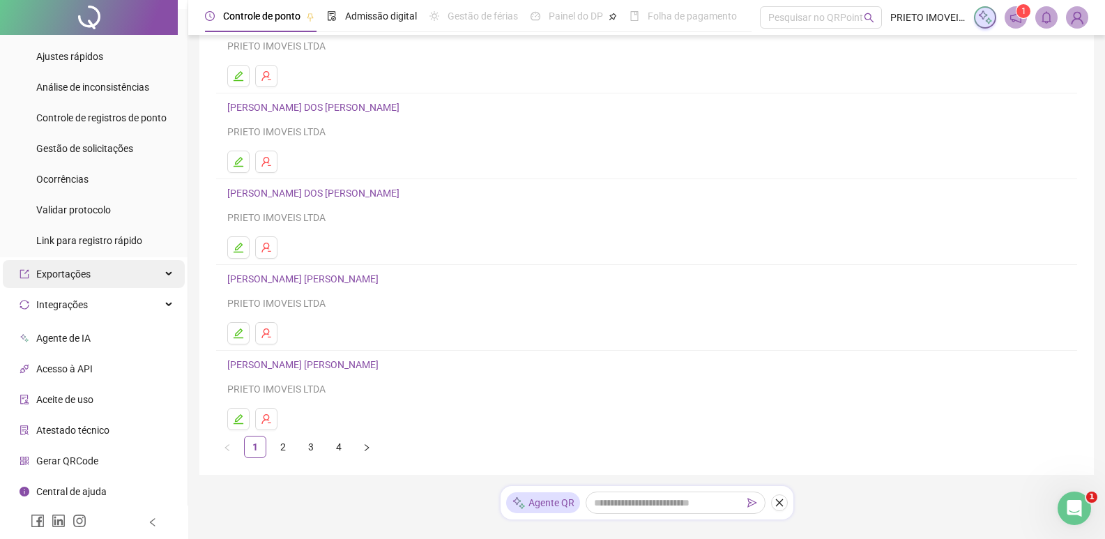
scroll to position [369, 0]
click at [93, 266] on div "Exportações" at bounding box center [94, 277] width 182 height 28
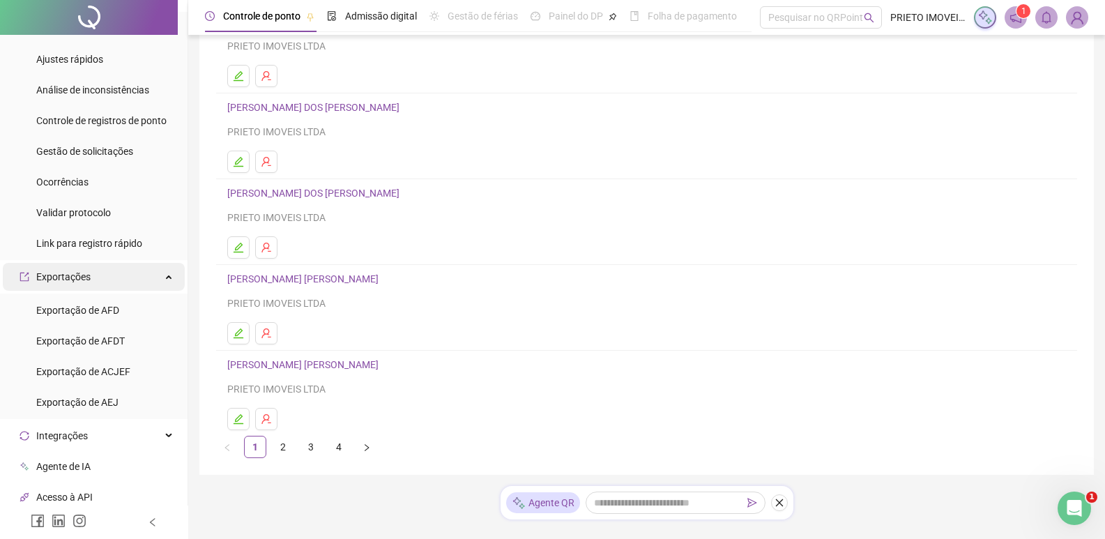
click at [93, 266] on div "Exportações" at bounding box center [94, 277] width 182 height 28
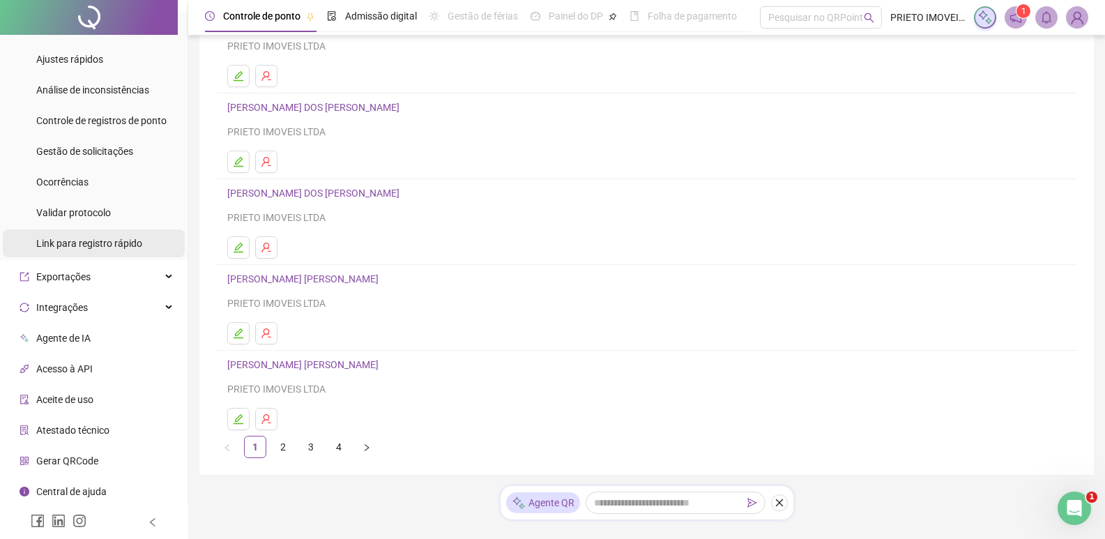
click at [84, 238] on span "Link para registro rápido" at bounding box center [89, 243] width 106 height 11
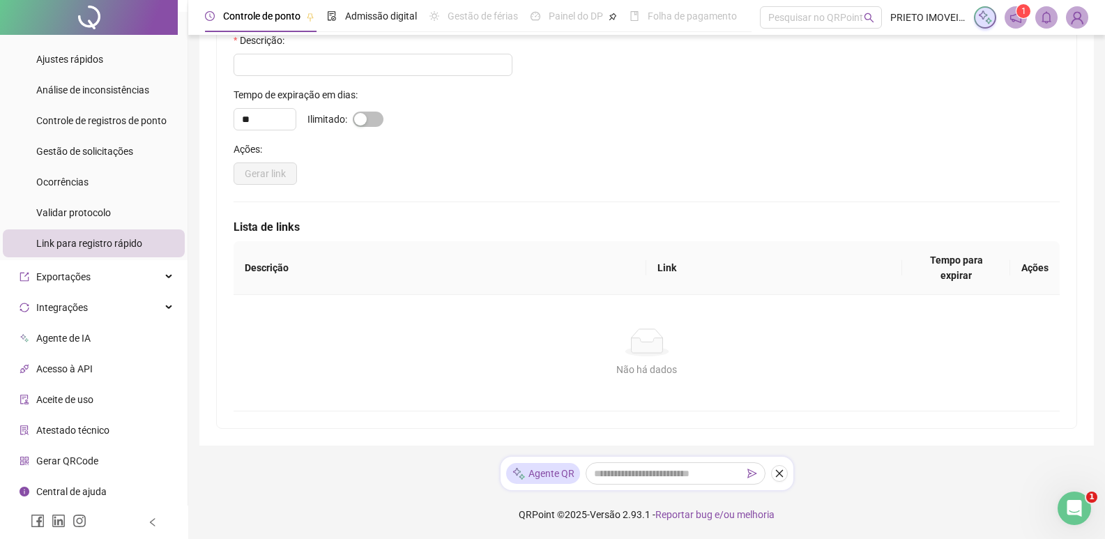
scroll to position [93, 0]
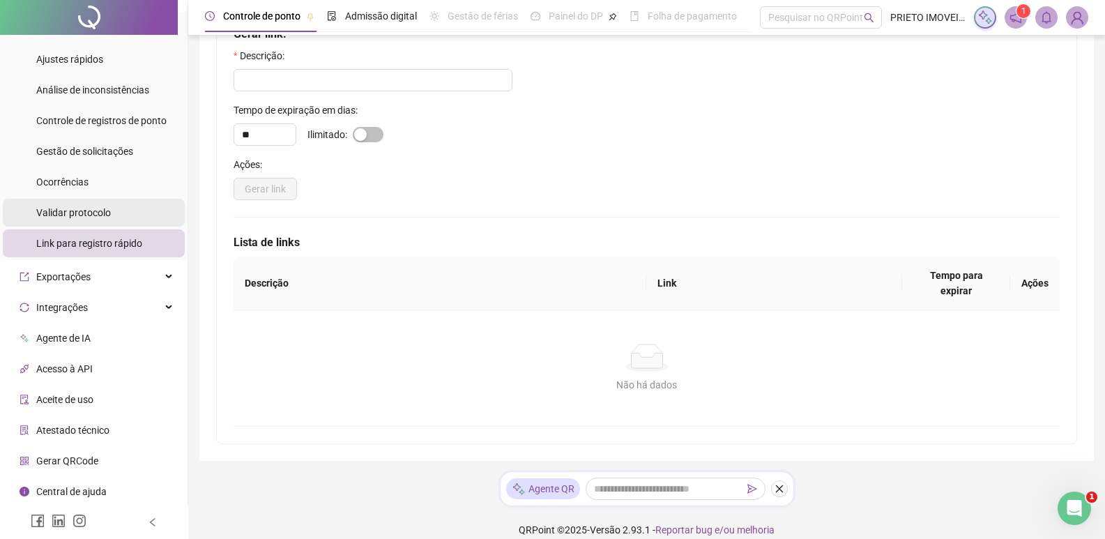
click at [86, 213] on span "Validar protocolo" at bounding box center [73, 212] width 75 height 11
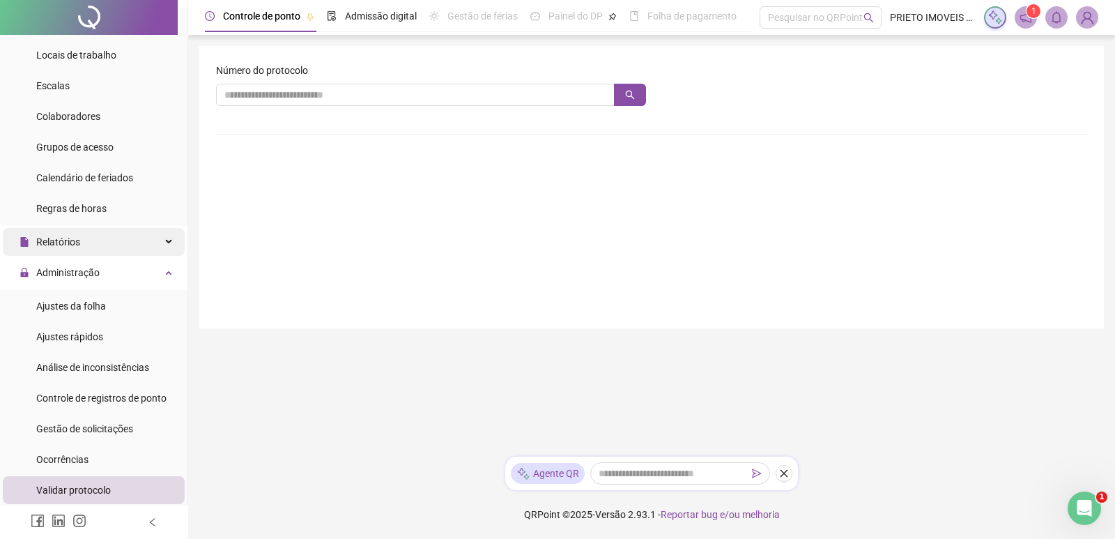
scroll to position [90, 0]
click at [91, 243] on div "Relatórios" at bounding box center [94, 243] width 182 height 28
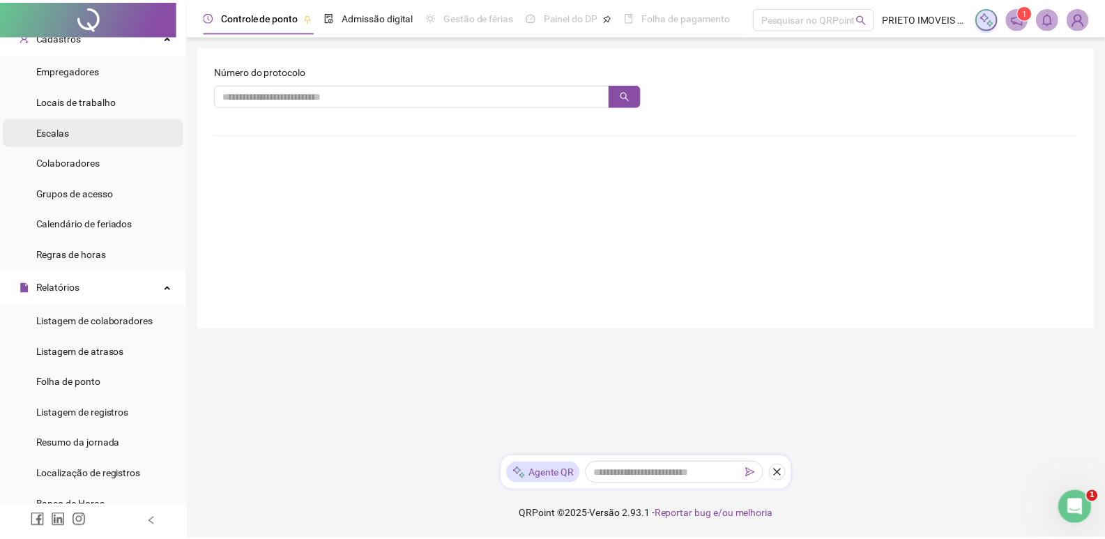
scroll to position [0, 0]
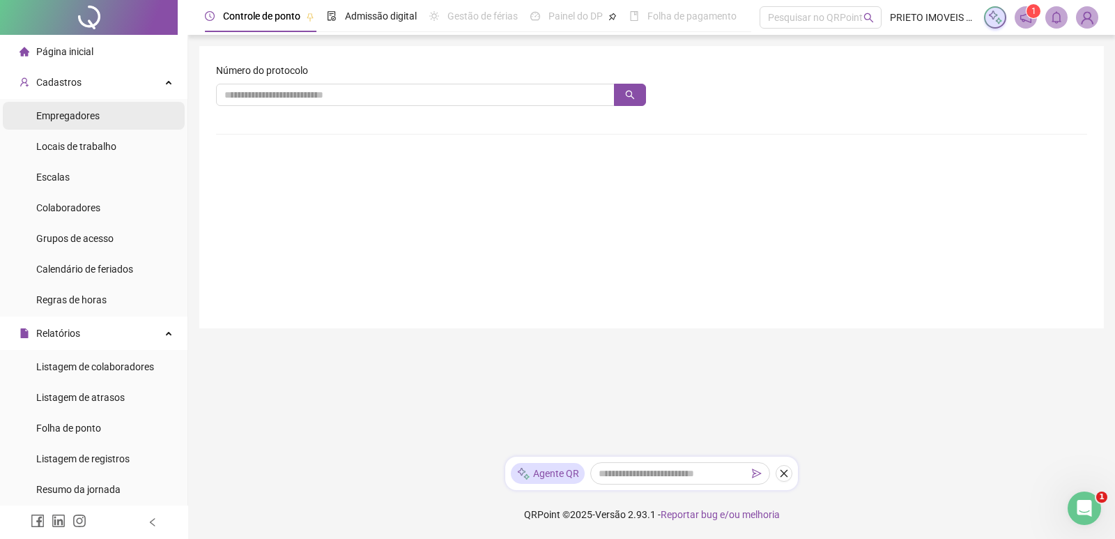
click at [103, 112] on li "Empregadores" at bounding box center [94, 116] width 182 height 28
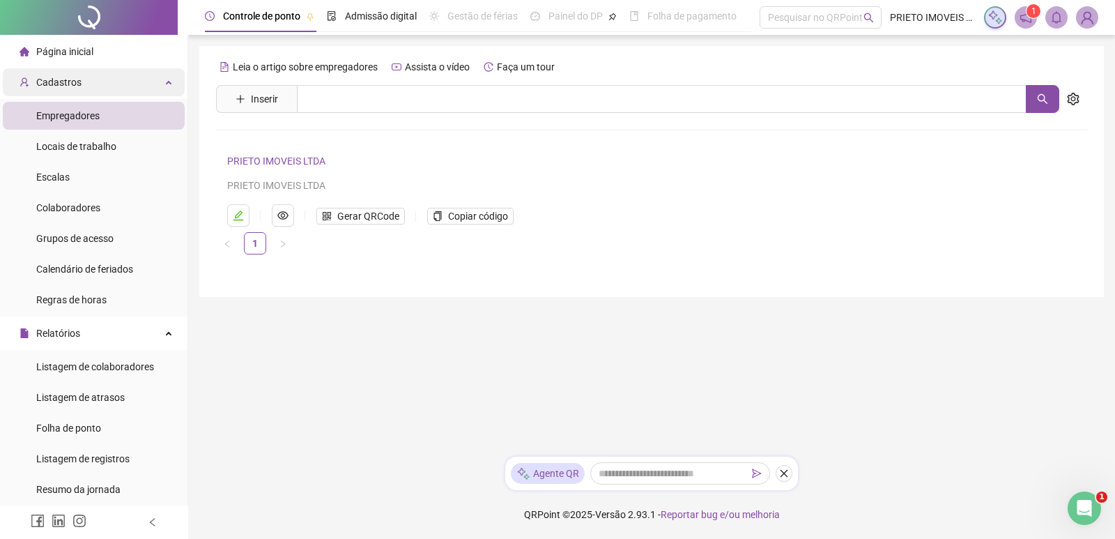
click at [66, 75] on span "Cadastros" at bounding box center [51, 82] width 62 height 28
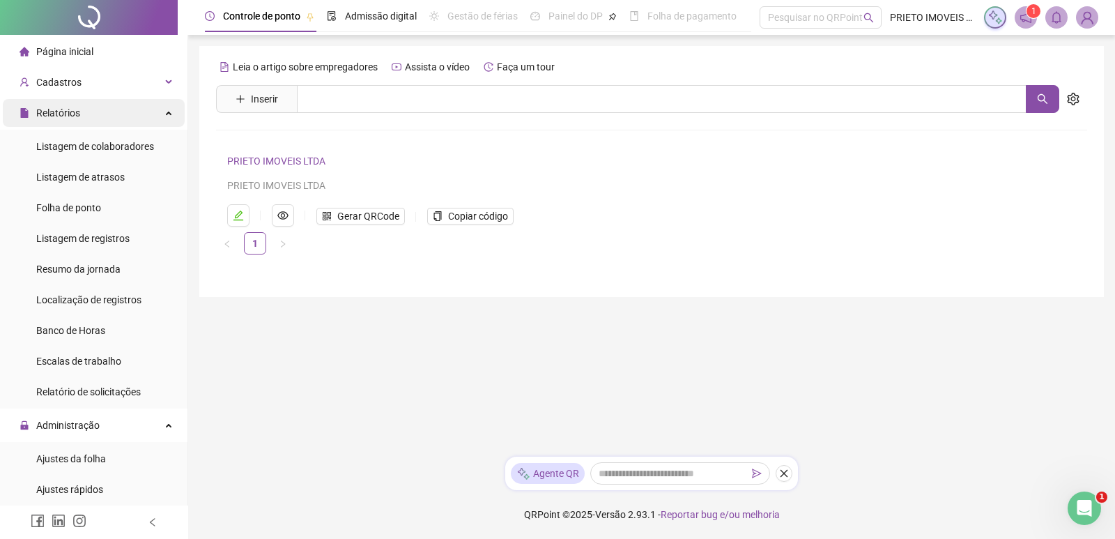
click at [76, 107] on span "Relatórios" at bounding box center [58, 112] width 44 height 11
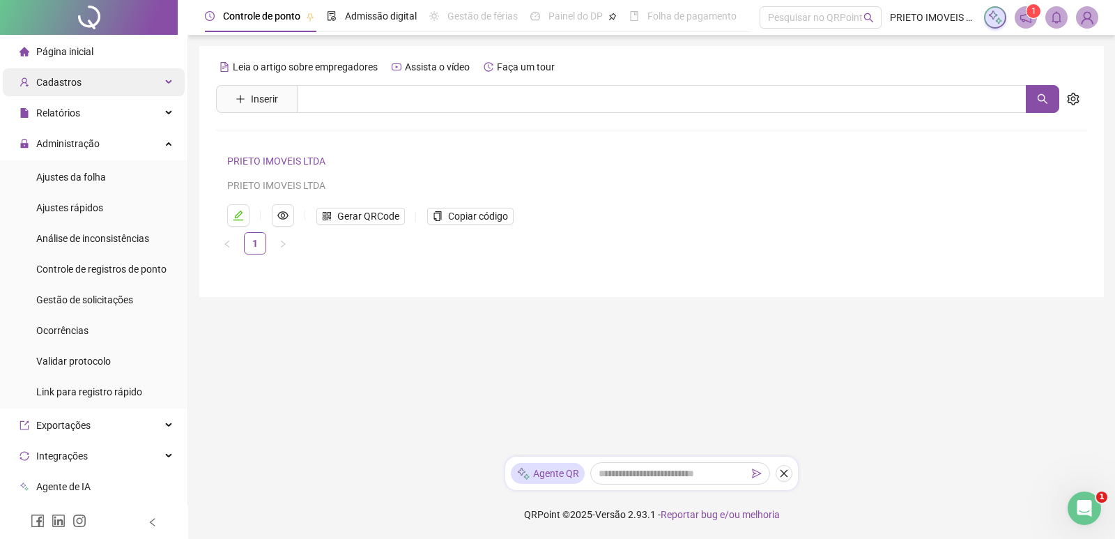
click at [75, 85] on span "Cadastros" at bounding box center [58, 82] width 45 height 11
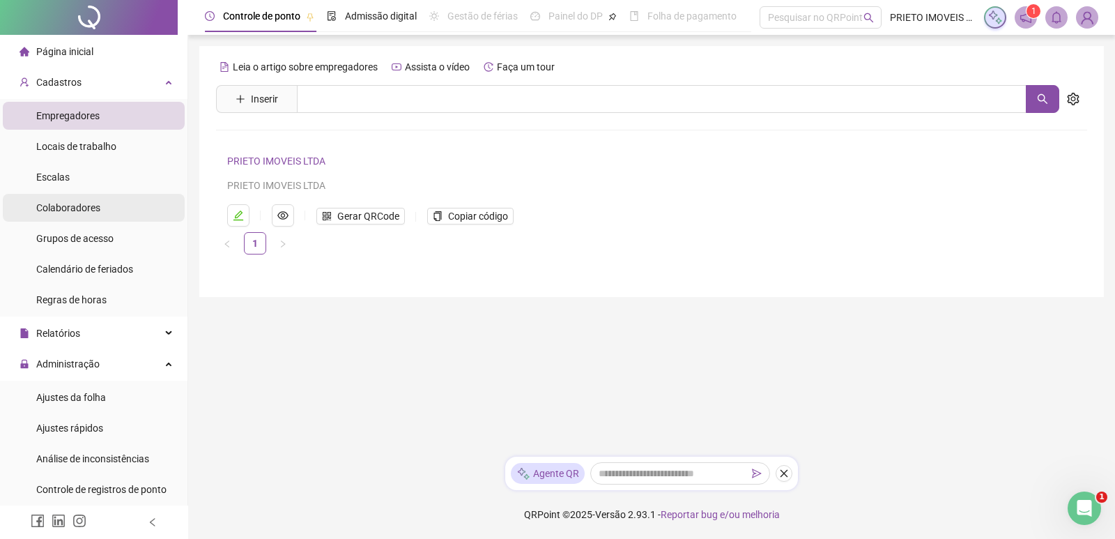
click at [70, 205] on span "Colaboradores" at bounding box center [68, 207] width 64 height 11
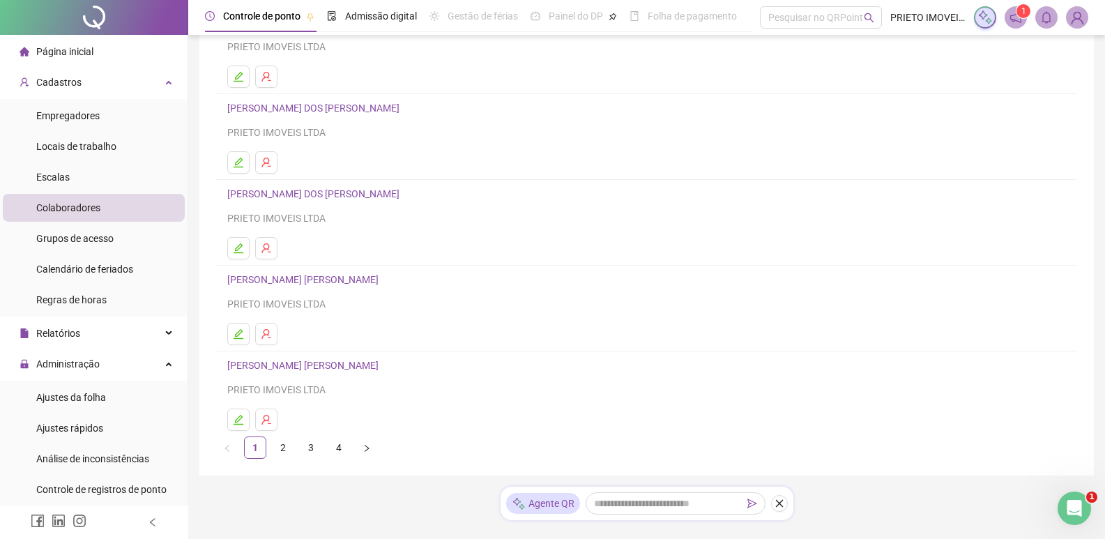
scroll to position [139, 0]
click at [284, 446] on link "2" at bounding box center [283, 446] width 21 height 21
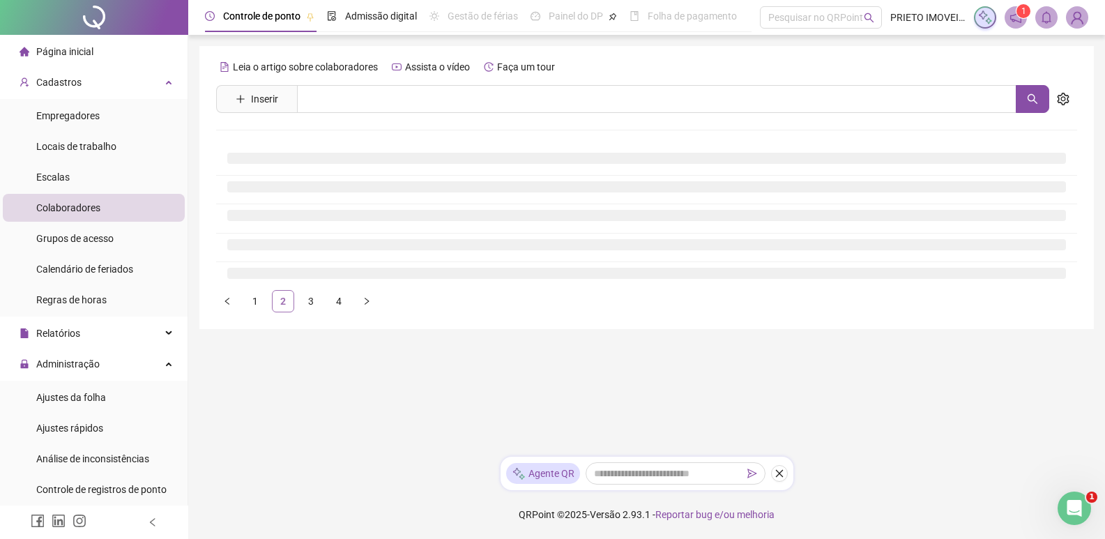
scroll to position [0, 0]
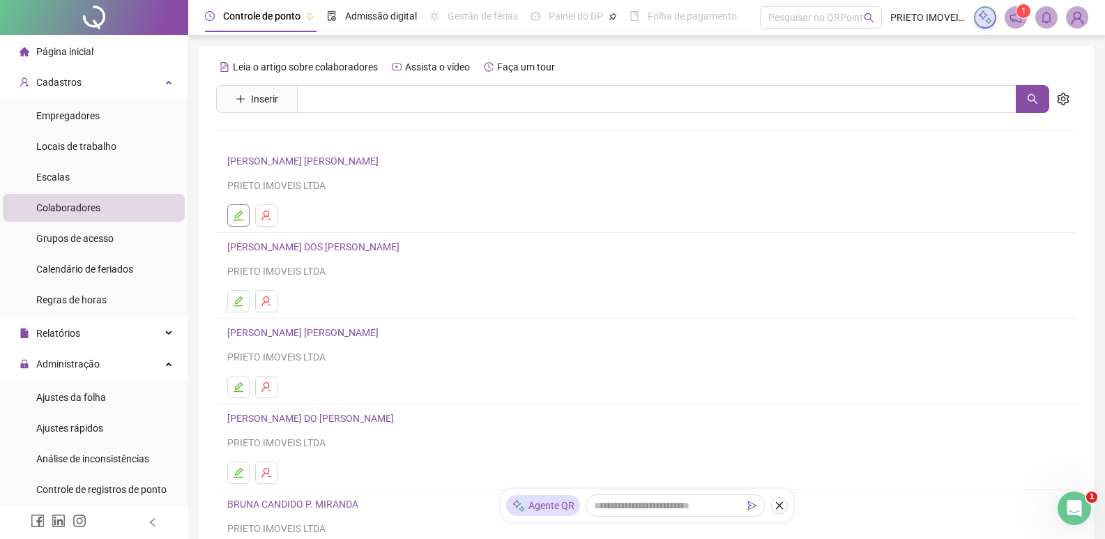
click at [240, 220] on icon "edit" at bounding box center [238, 215] width 10 height 10
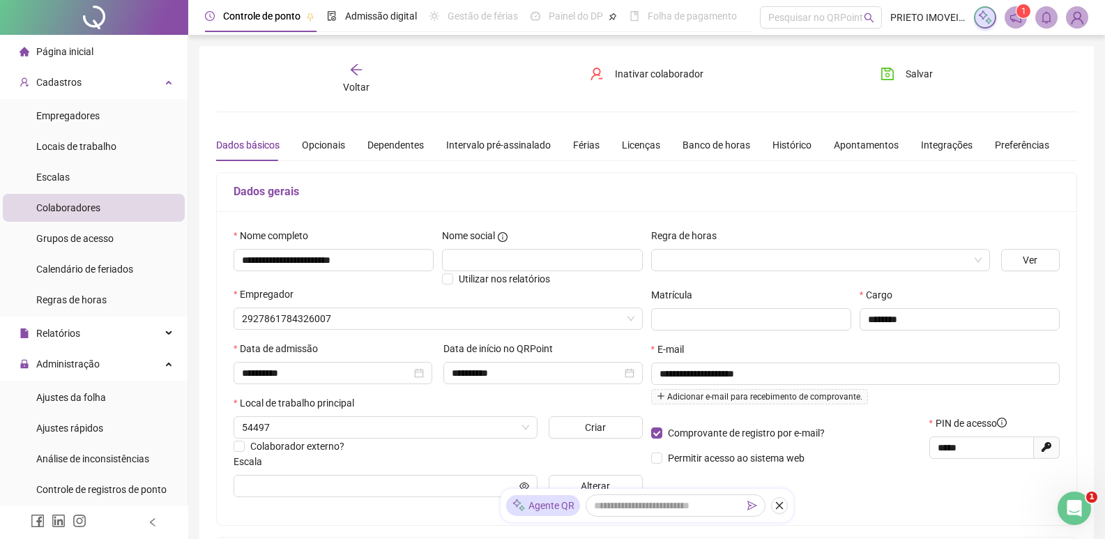
type input "**********"
